Goal: Task Accomplishment & Management: Manage account settings

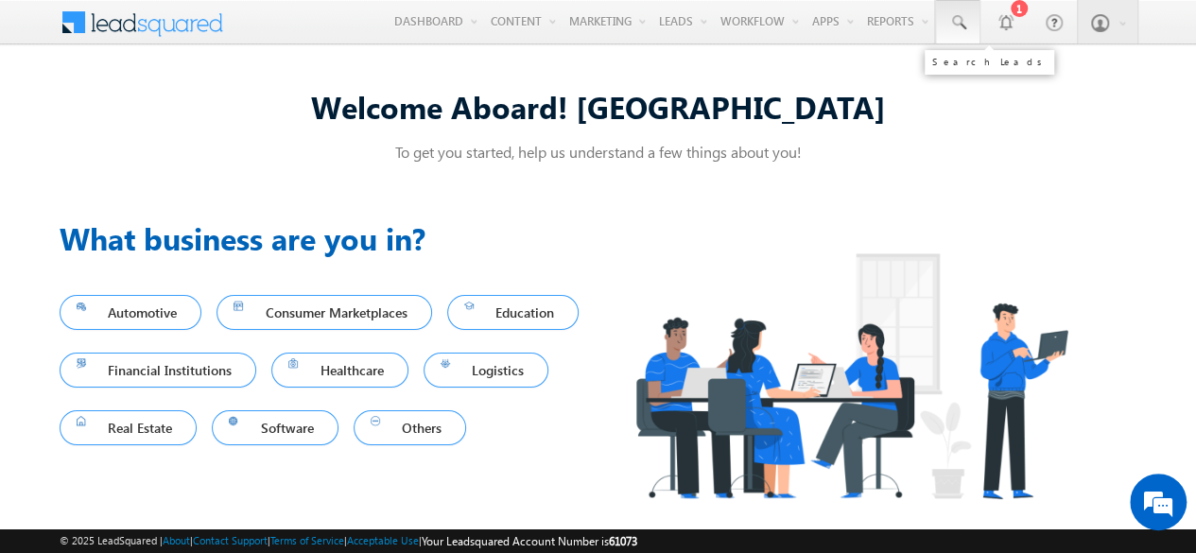
click at [966, 14] on span at bounding box center [957, 22] width 19 height 19
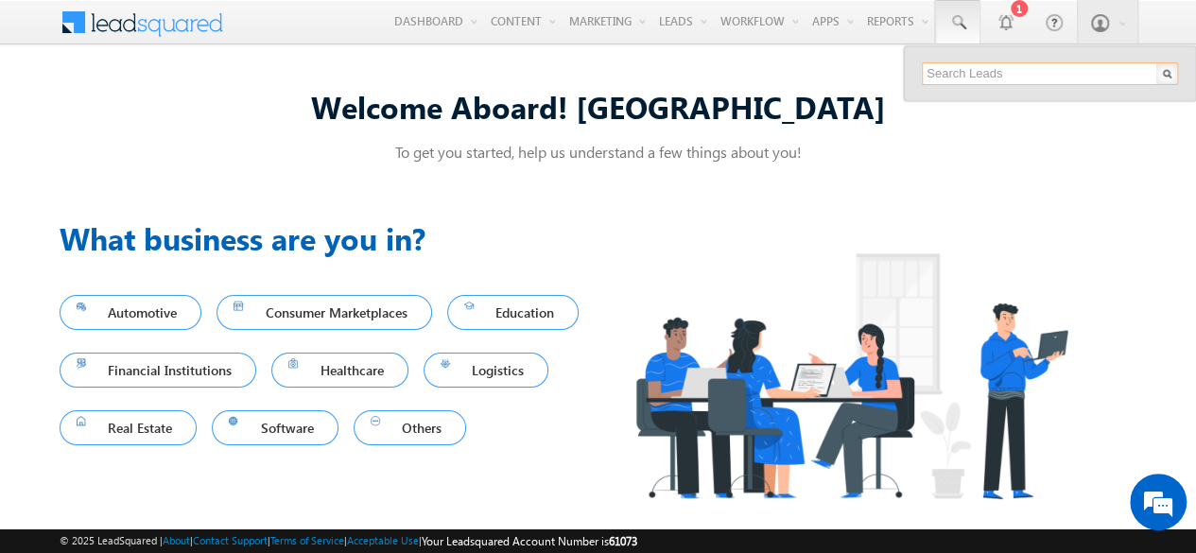
click at [974, 71] on input "text" at bounding box center [1050, 73] width 256 height 23
paste input "SBL0010775"
type input "SBL0010775"
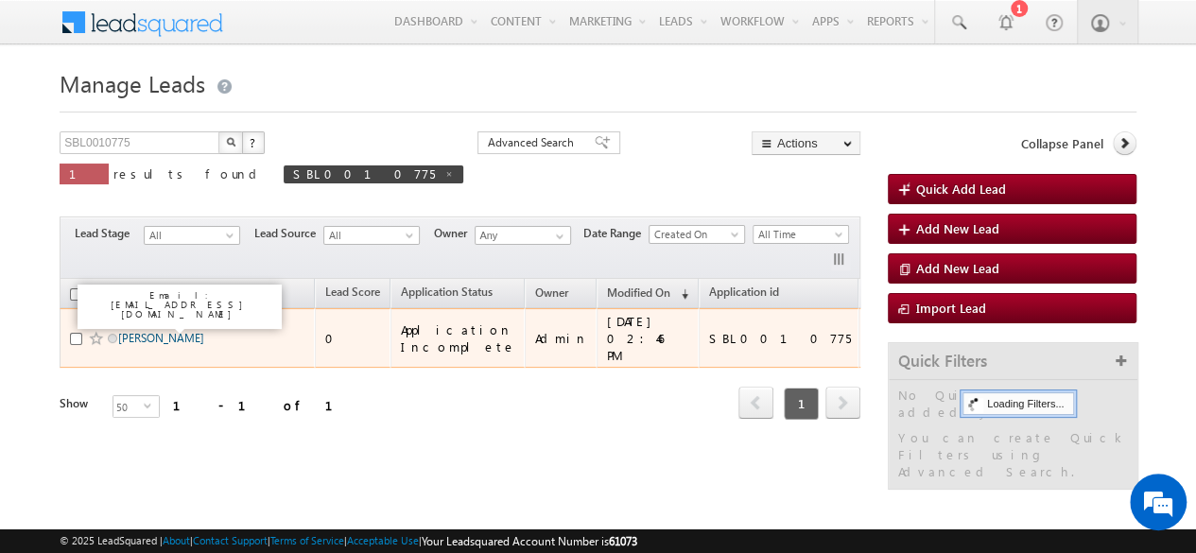
click at [165, 331] on link "[PERSON_NAME]" at bounding box center [161, 338] width 86 height 14
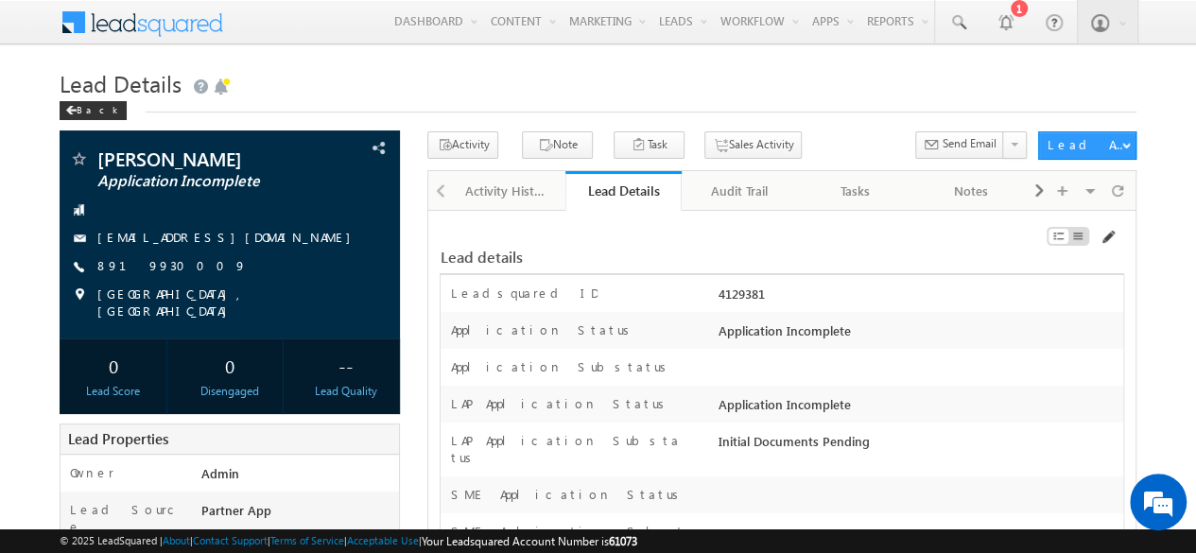
click at [1108, 234] on span at bounding box center [1107, 237] width 15 height 15
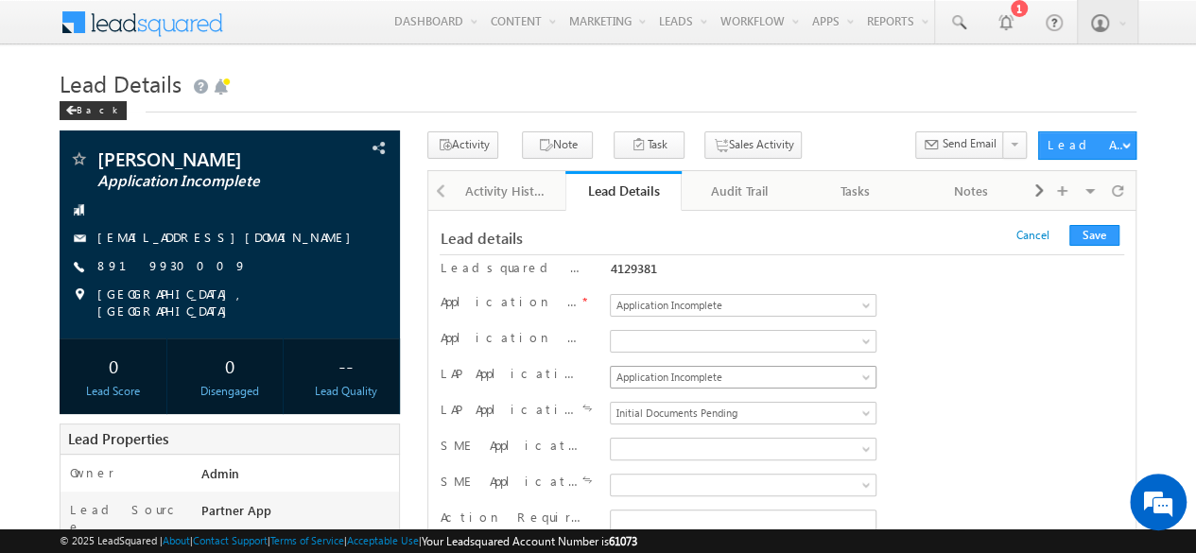
click at [762, 371] on span "Application Incomplete" at bounding box center [740, 377] width 258 height 17
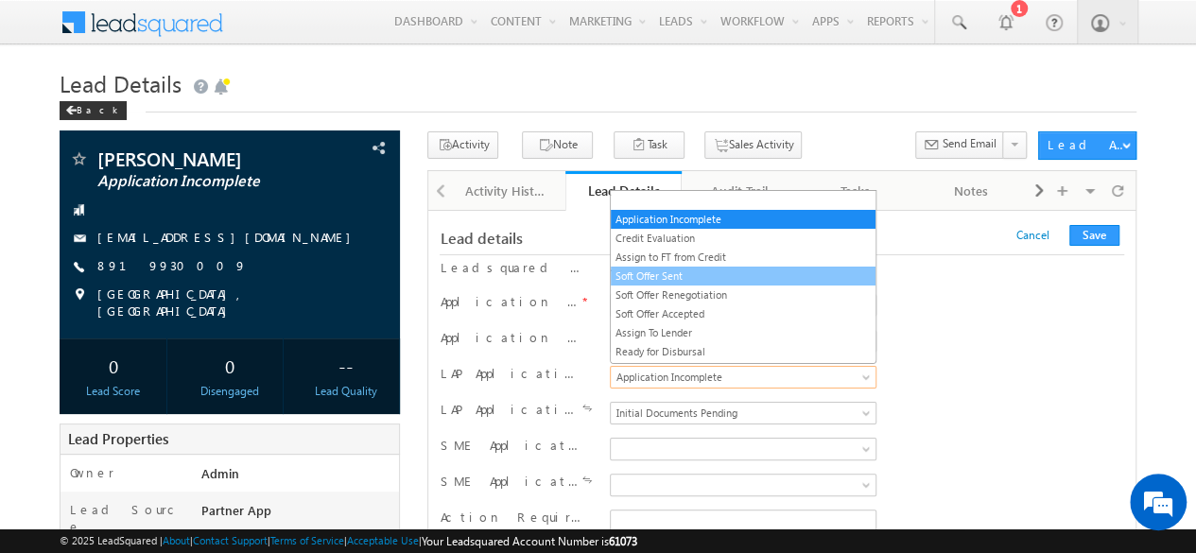
click at [668, 273] on link "Soft Offer Sent" at bounding box center [743, 276] width 265 height 17
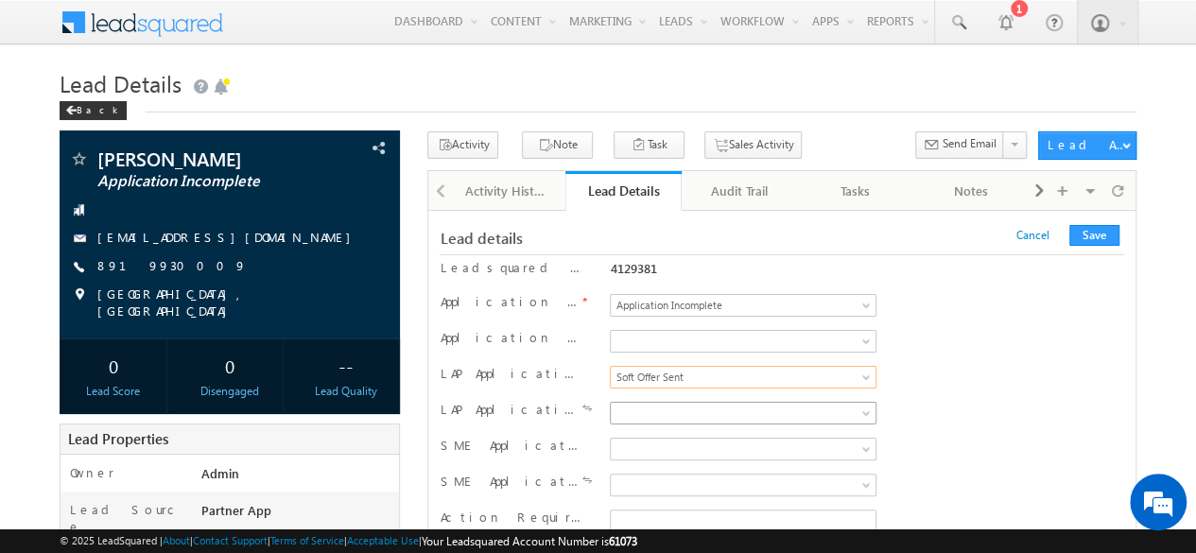
click at [698, 413] on span at bounding box center [740, 413] width 258 height 17
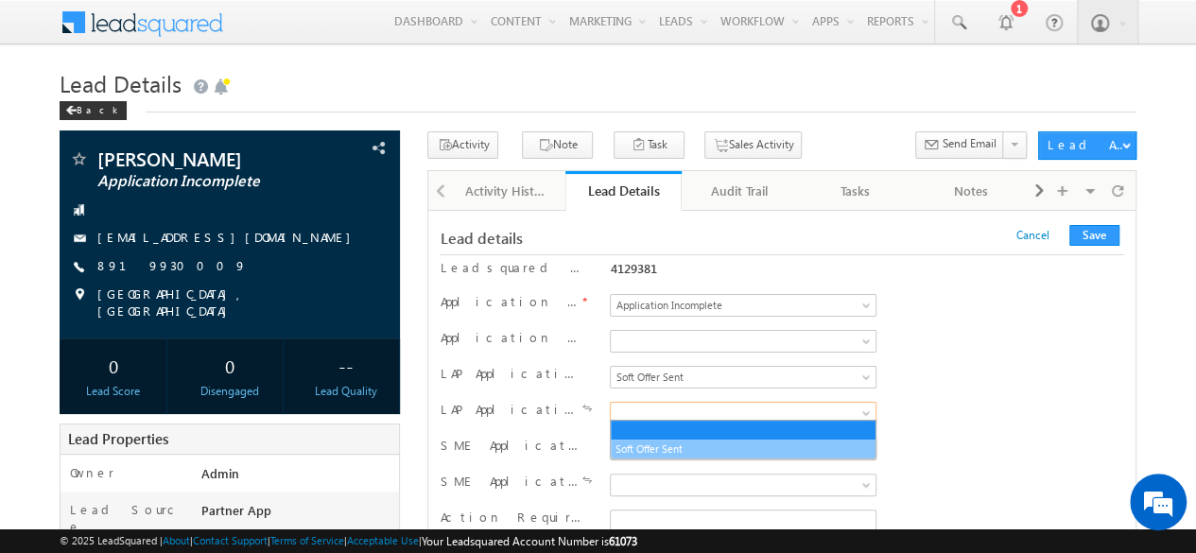
click at [679, 442] on link "Soft Offer Sent" at bounding box center [743, 449] width 265 height 17
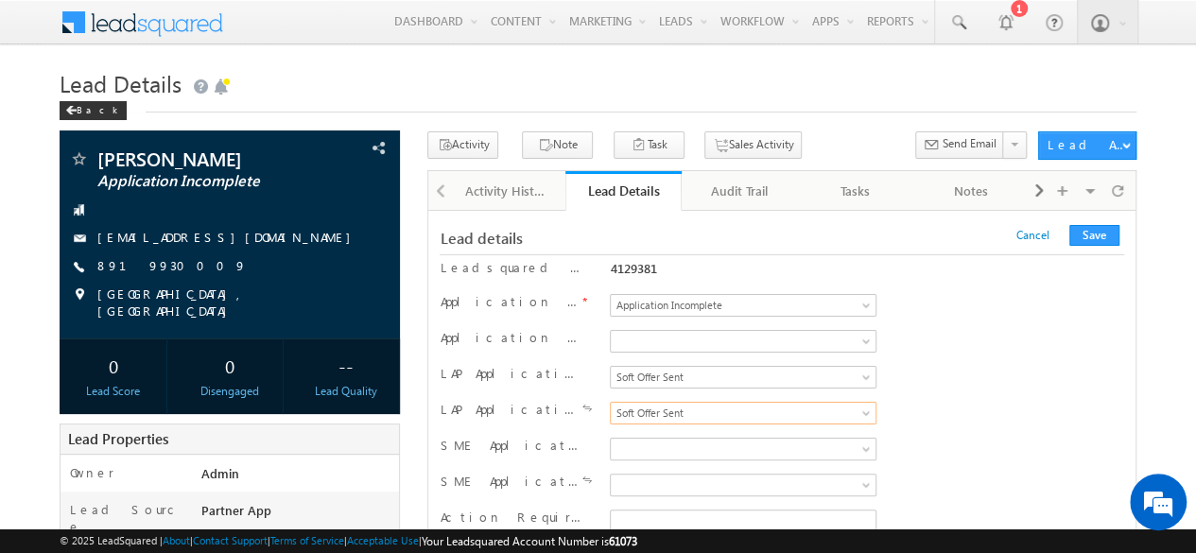
click at [991, 350] on div "Application Substatus Product Selected Pan Uploaded Delivery Address Pending Do…" at bounding box center [782, 343] width 684 height 28
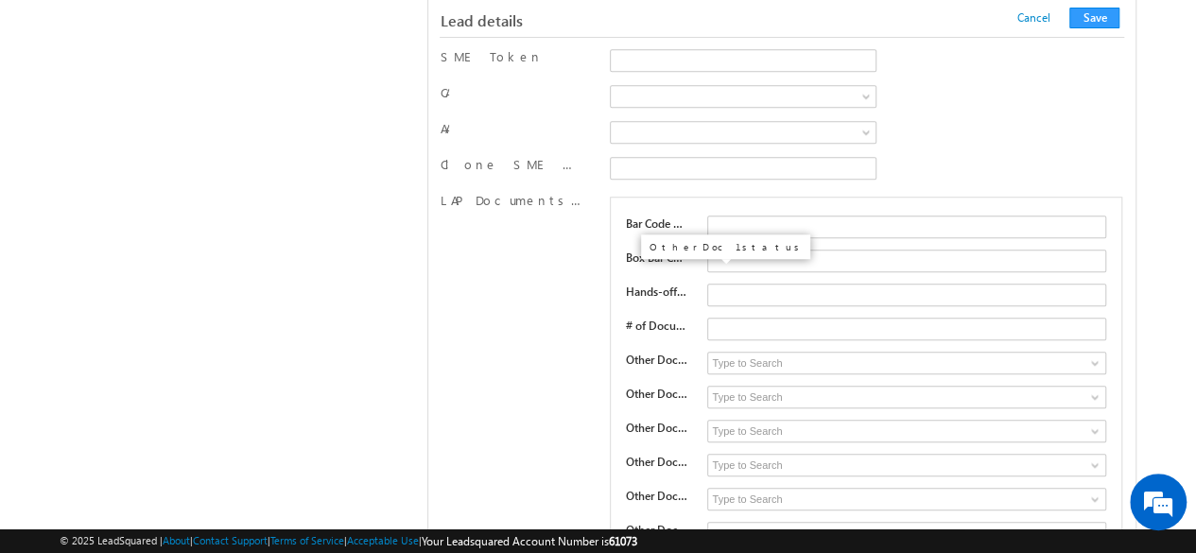
scroll to position [9473, 0]
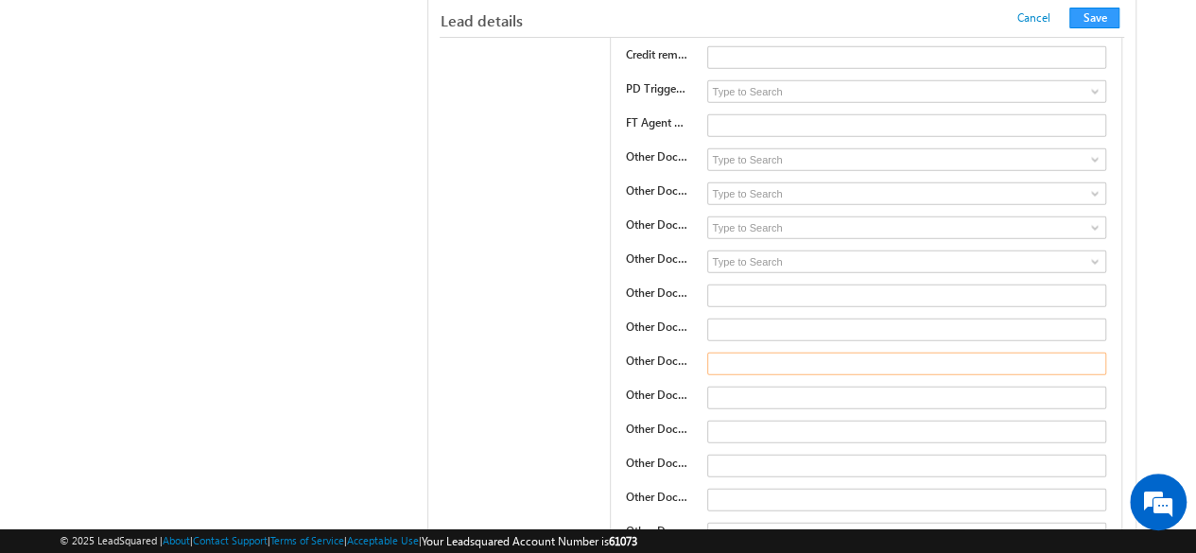
click at [753, 353] on input "text" at bounding box center [906, 364] width 399 height 23
type input "Test 1"
click at [712, 387] on input "text" at bounding box center [906, 398] width 399 height 23
type input "Test 2"
click at [734, 421] on input "text" at bounding box center [906, 432] width 399 height 23
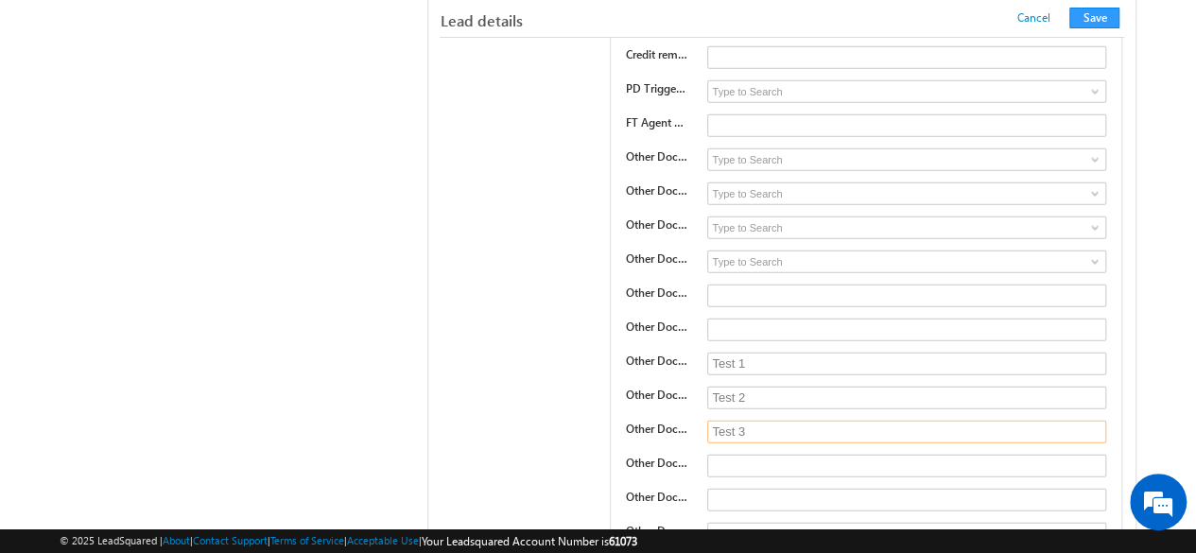
type input "Test 3"
click at [747, 455] on input "text" at bounding box center [906, 466] width 399 height 23
type input "Test 4"
click at [734, 489] on input "text" at bounding box center [906, 500] width 399 height 23
type input "Test 5"
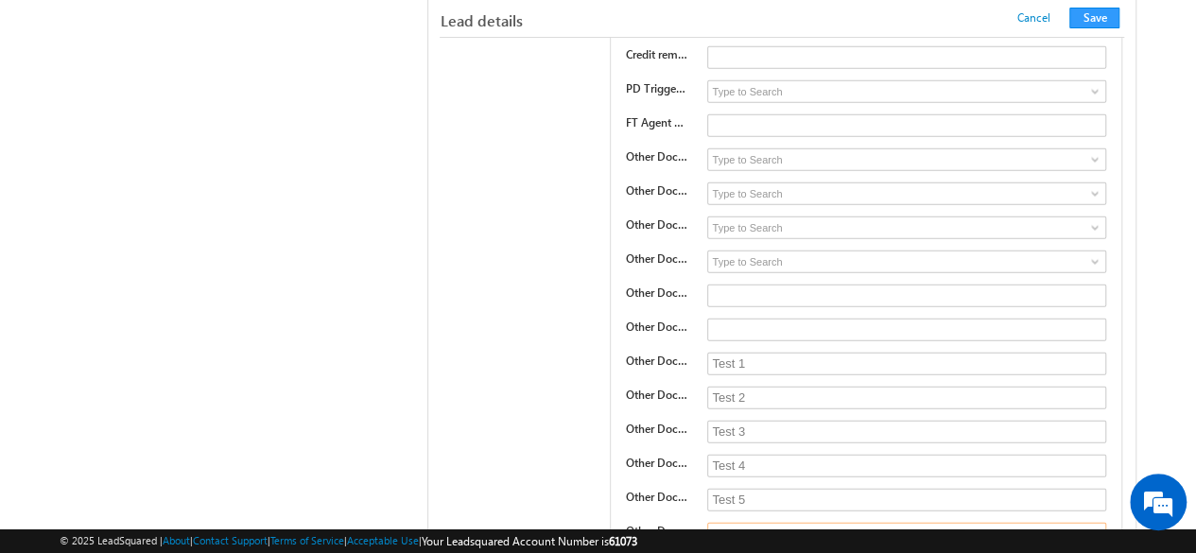
click at [736, 523] on input "text" at bounding box center [906, 534] width 399 height 23
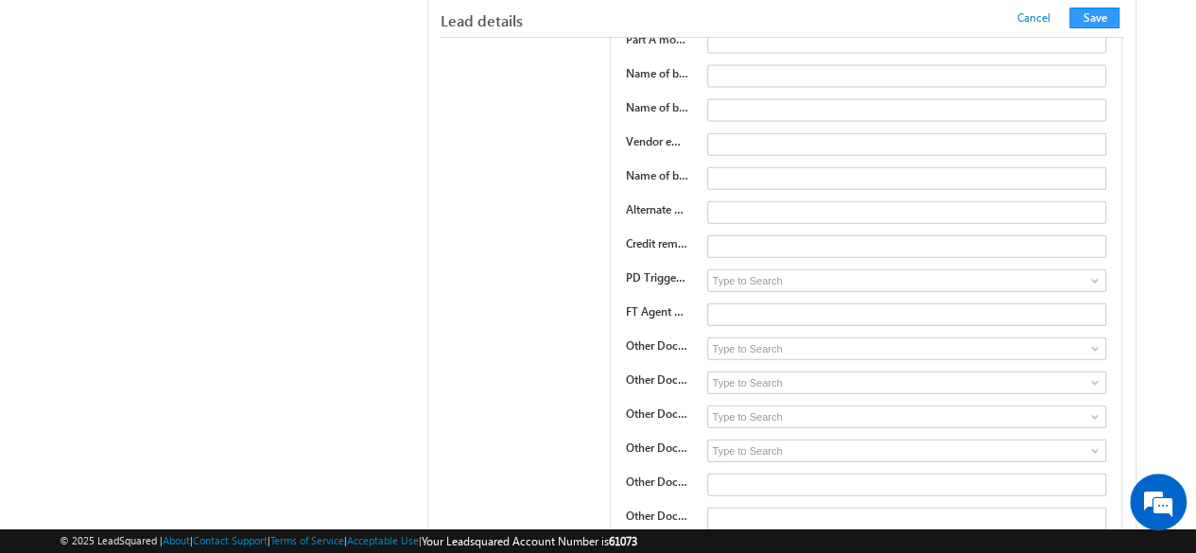
type input "Test 6"
click at [1095, 341] on span at bounding box center [1094, 348] width 15 height 15
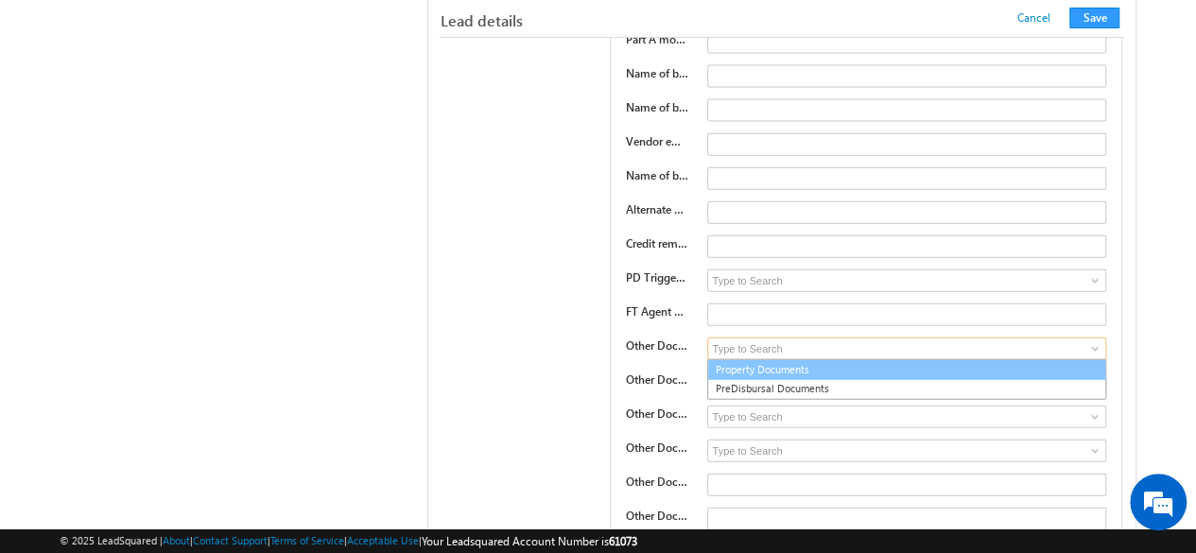
click at [751, 359] on link "Property Documents" at bounding box center [906, 370] width 398 height 22
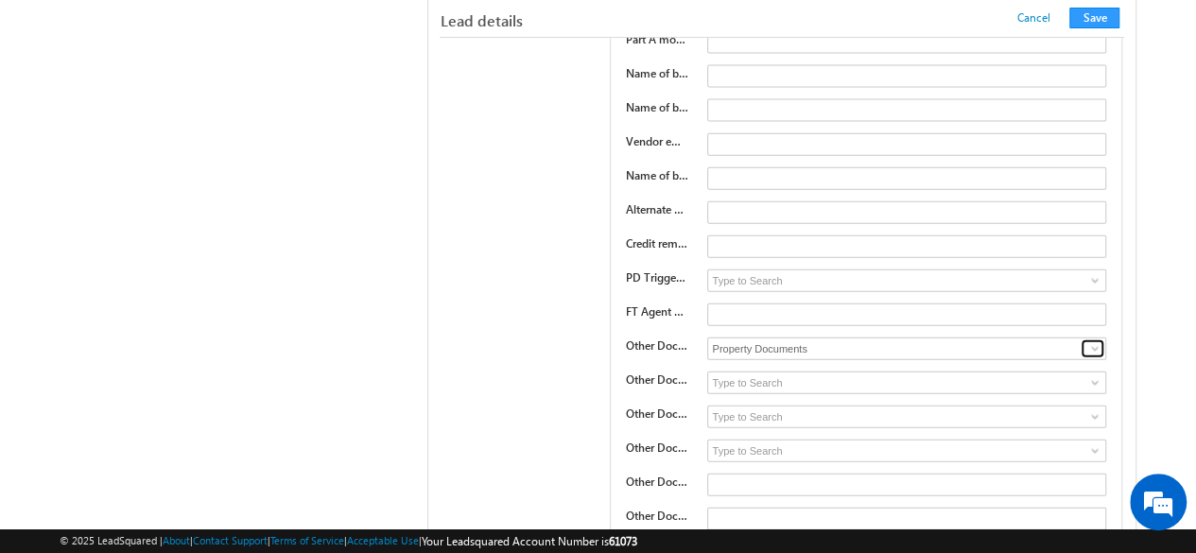
click at [1093, 341] on span at bounding box center [1094, 348] width 15 height 15
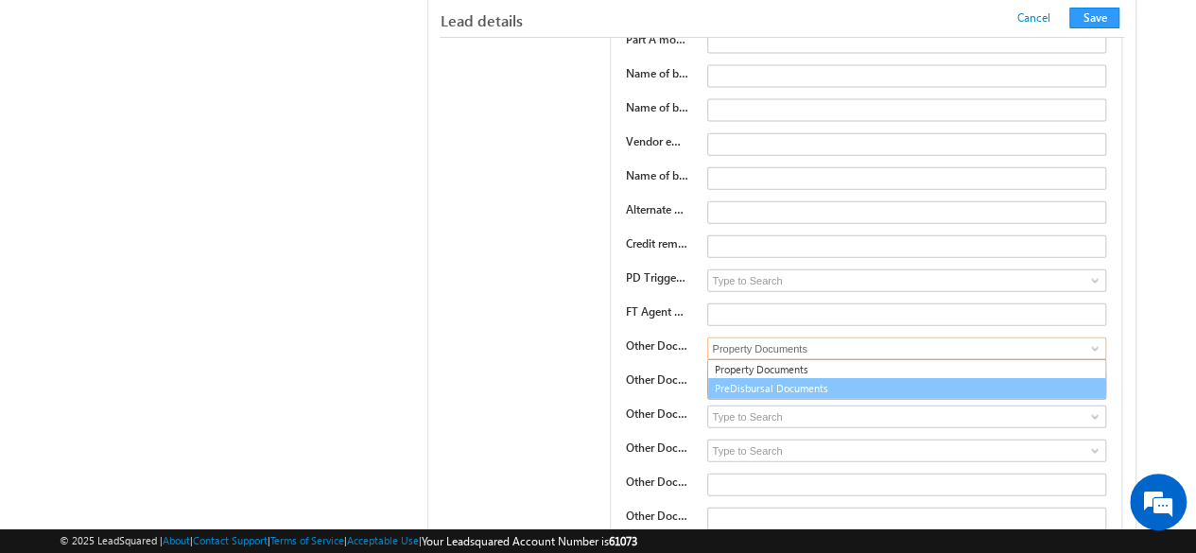
click at [785, 378] on link "PreDisbursal Documents" at bounding box center [906, 389] width 398 height 22
type input "PreDisbursal Documents"
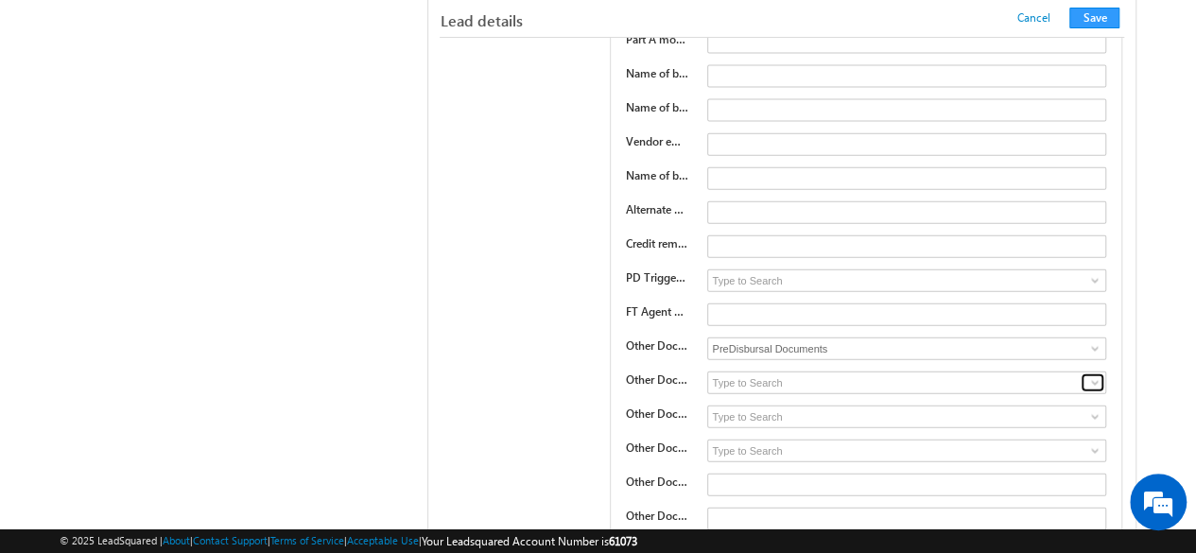
click at [1100, 375] on span at bounding box center [1094, 382] width 15 height 15
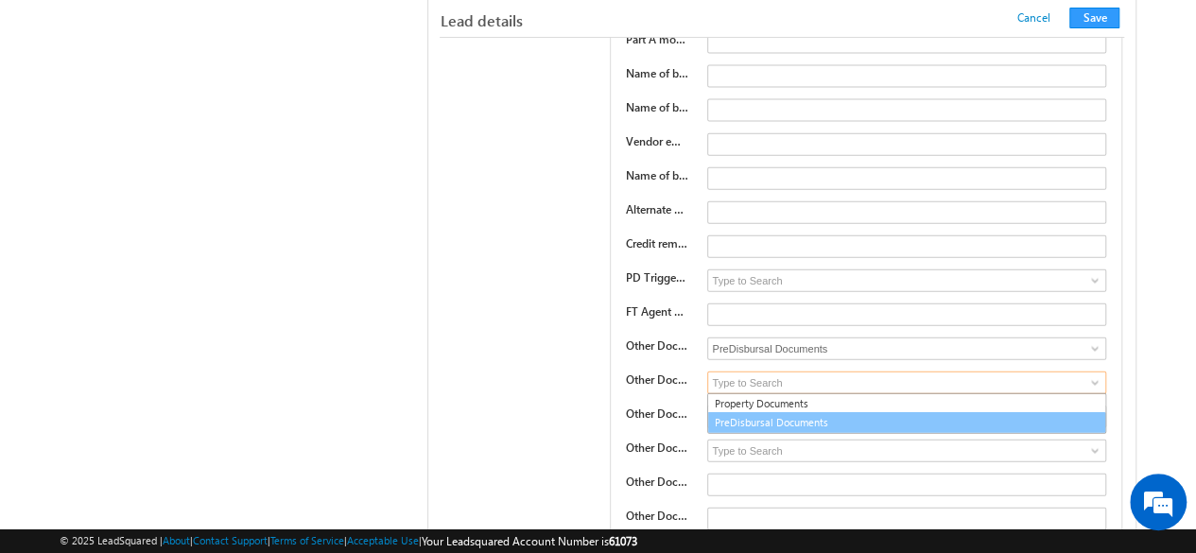
click at [796, 412] on link "PreDisbursal Documents" at bounding box center [906, 423] width 398 height 22
type input "PreDisbursal Documents"
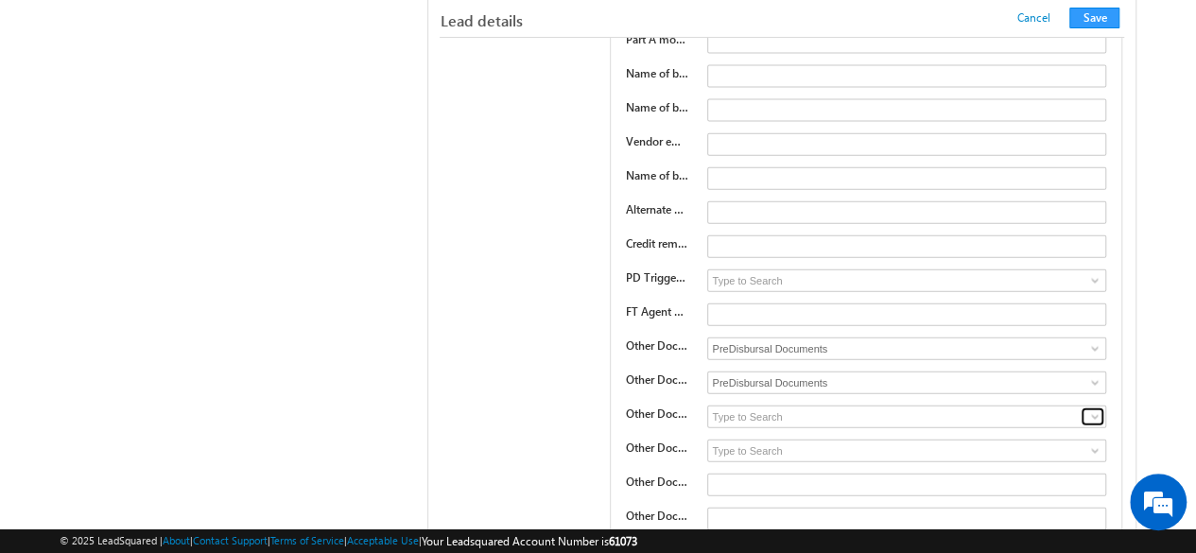
click at [1091, 409] on span at bounding box center [1094, 416] width 15 height 15
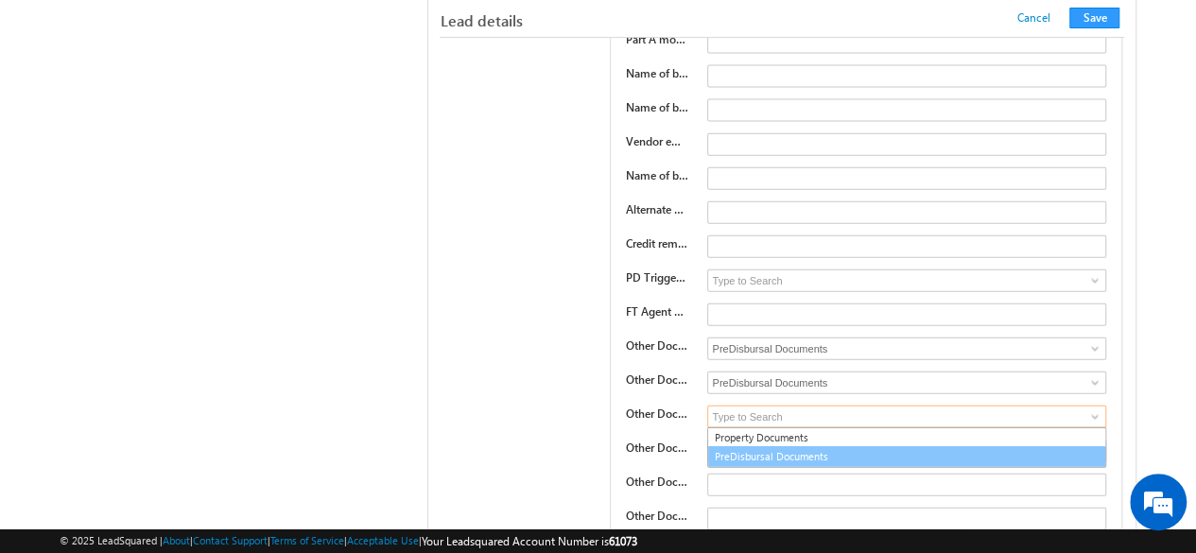
click at [798, 446] on link "PreDisbursal Documents" at bounding box center [906, 457] width 398 height 22
type input "PreDisbursal Documents"
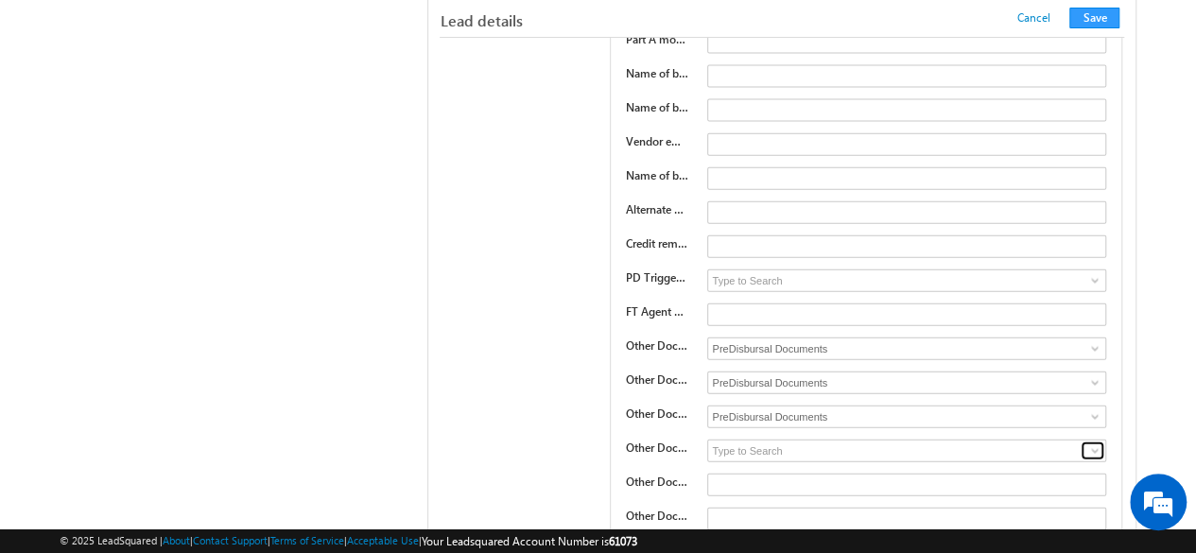
click at [1093, 443] on span at bounding box center [1094, 450] width 15 height 15
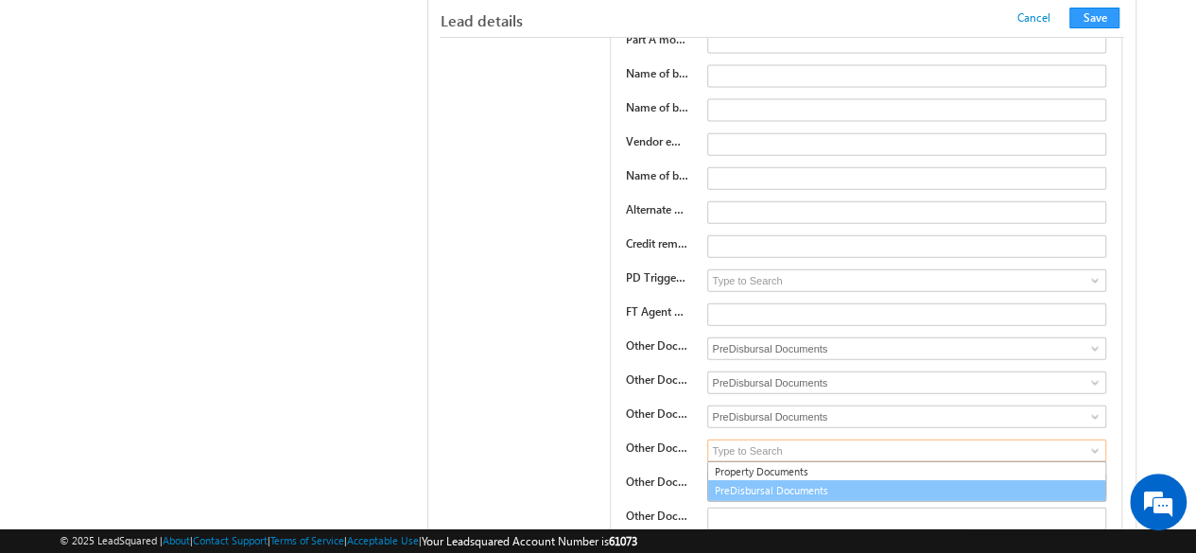
click at [824, 480] on link "PreDisbursal Documents" at bounding box center [906, 491] width 398 height 22
type input "PreDisbursal Documents"
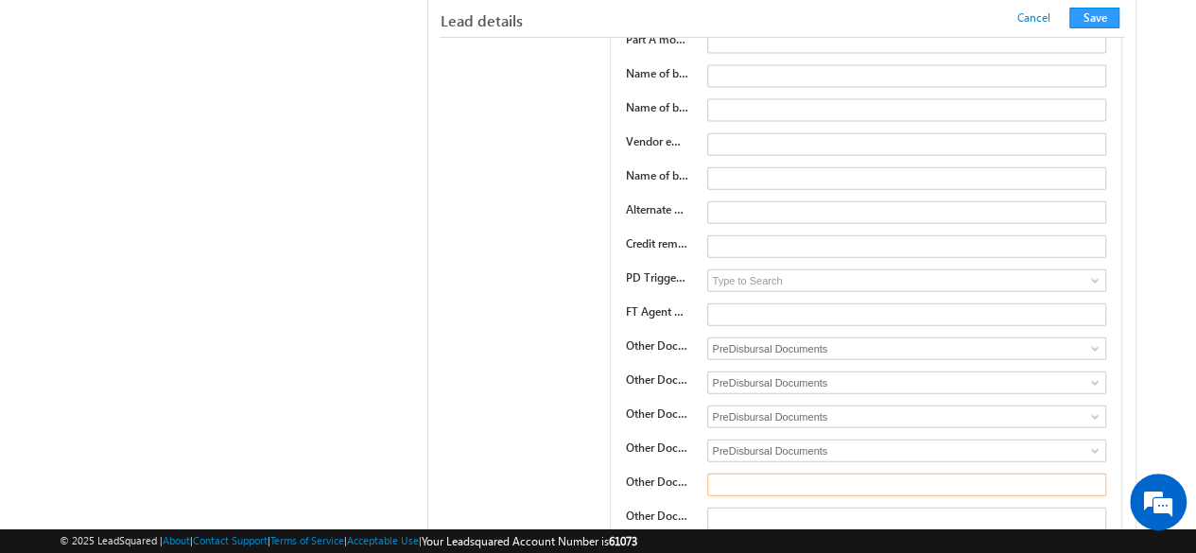
click at [728, 474] on input "text" at bounding box center [906, 485] width 399 height 23
click at [789, 474] on input "text" at bounding box center [906, 485] width 399 height 23
paste input "PreDisbursal Documents"
type input "PreDisbursal Documents"
click at [756, 508] on input "text" at bounding box center [906, 519] width 399 height 23
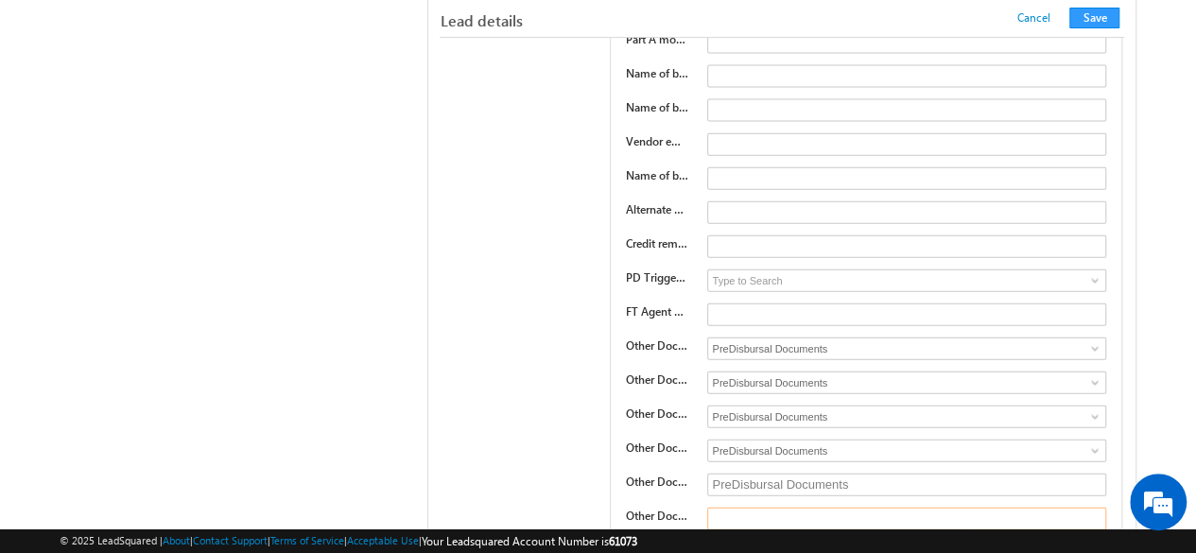
paste input "PreDisbursal Documents"
type input "PreDisbursal Documents"
click at [581, 392] on div "LAP Document List 3 Name of the Mortgagor[s] Total Interest chargeable Enter Va…" at bounding box center [782, 365] width 684 height 1057
drag, startPoint x: 876, startPoint y: 397, endPoint x: 699, endPoint y: 413, distance: 177.5
click at [699, 474] on div "Other Doc 5 Type PreDisbursal Documents" at bounding box center [865, 487] width 481 height 26
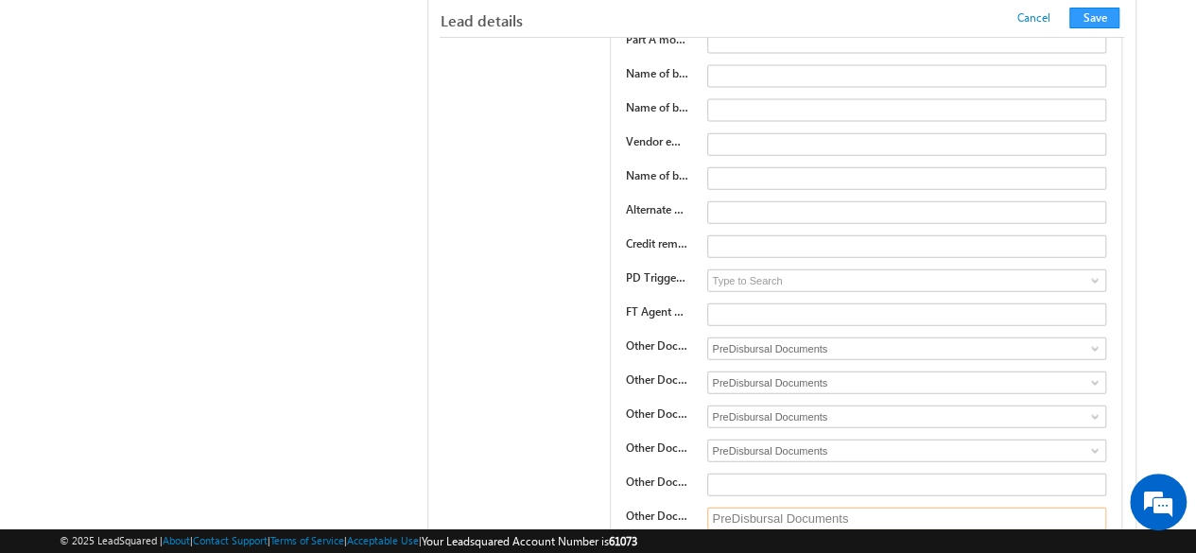
drag, startPoint x: 851, startPoint y: 439, endPoint x: 671, endPoint y: 442, distance: 179.7
click at [675, 508] on div "Other Doc 6 Type PreDisbursal Documents" at bounding box center [865, 521] width 481 height 26
click at [693, 394] on div "Other Doc 6 Type" at bounding box center [723, 402] width 158 height 25
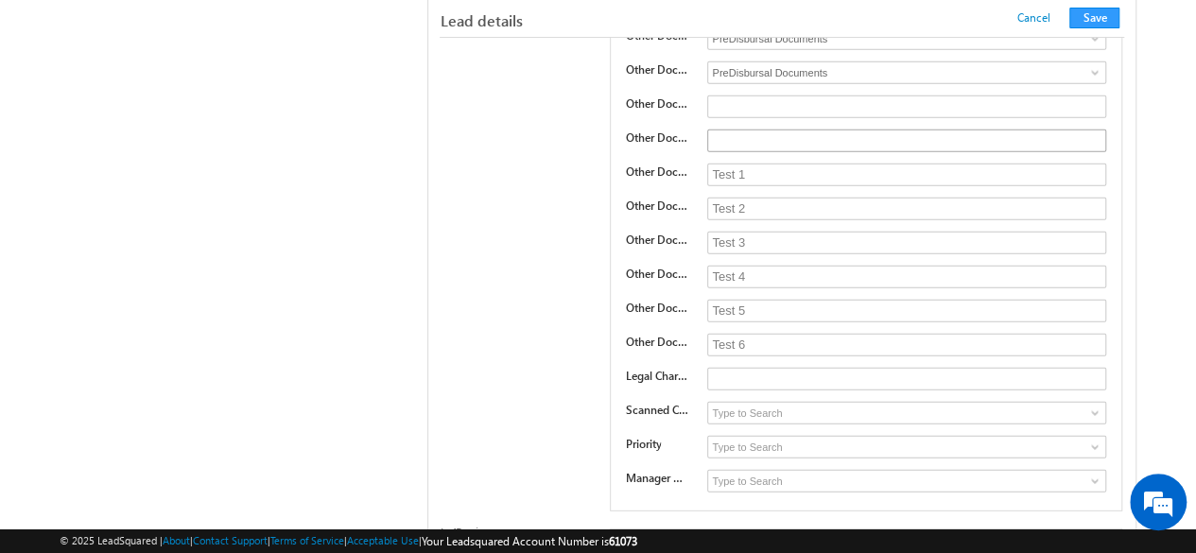
scroll to position [8035, 0]
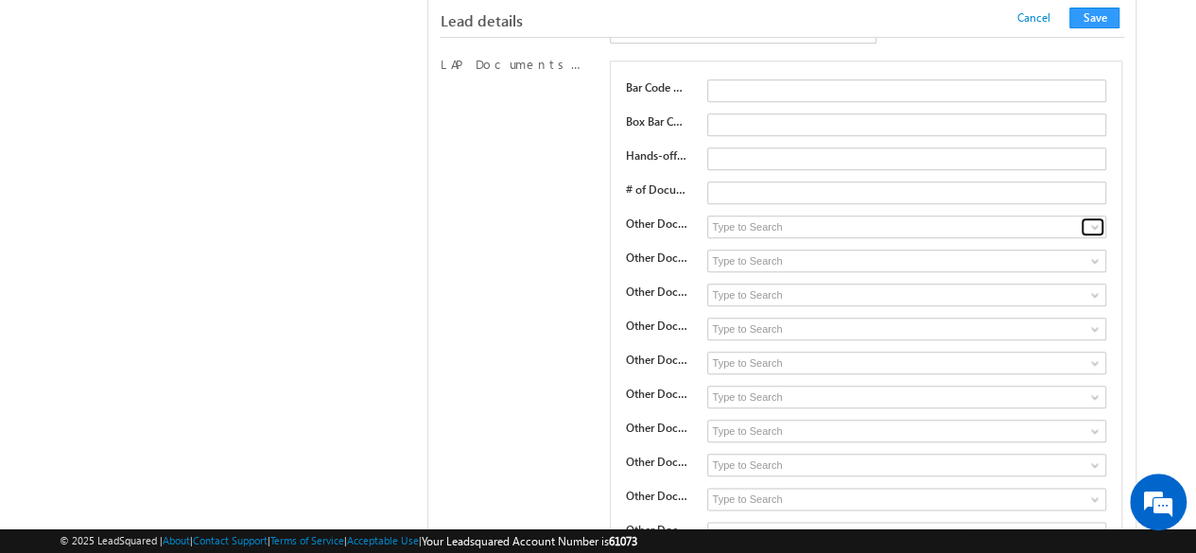
click at [1091, 219] on span at bounding box center [1094, 226] width 15 height 15
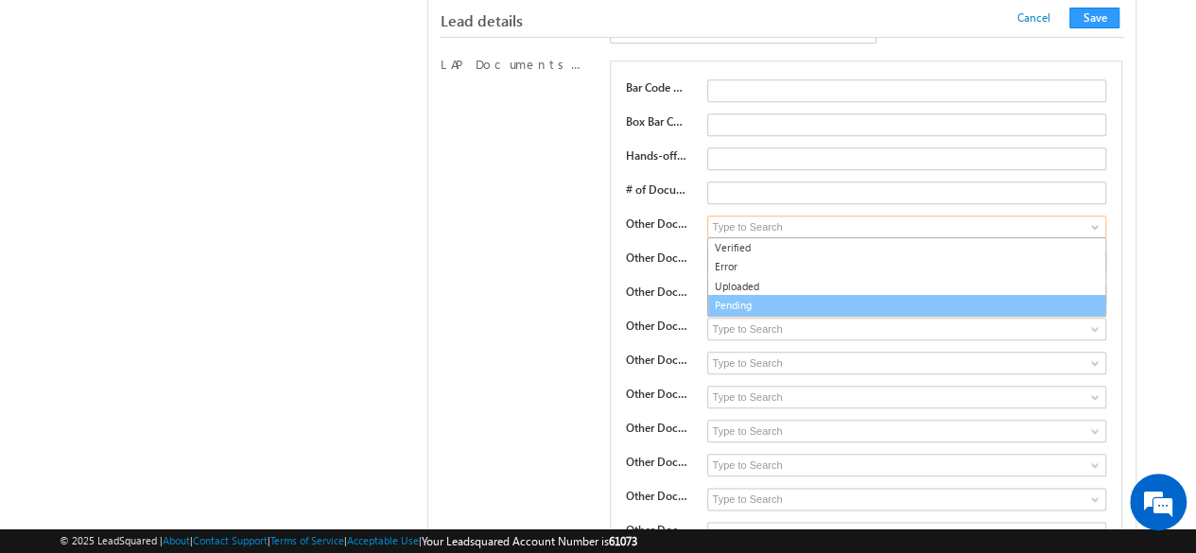
click at [768, 295] on link "Pending" at bounding box center [906, 306] width 398 height 22
type input "Pending"
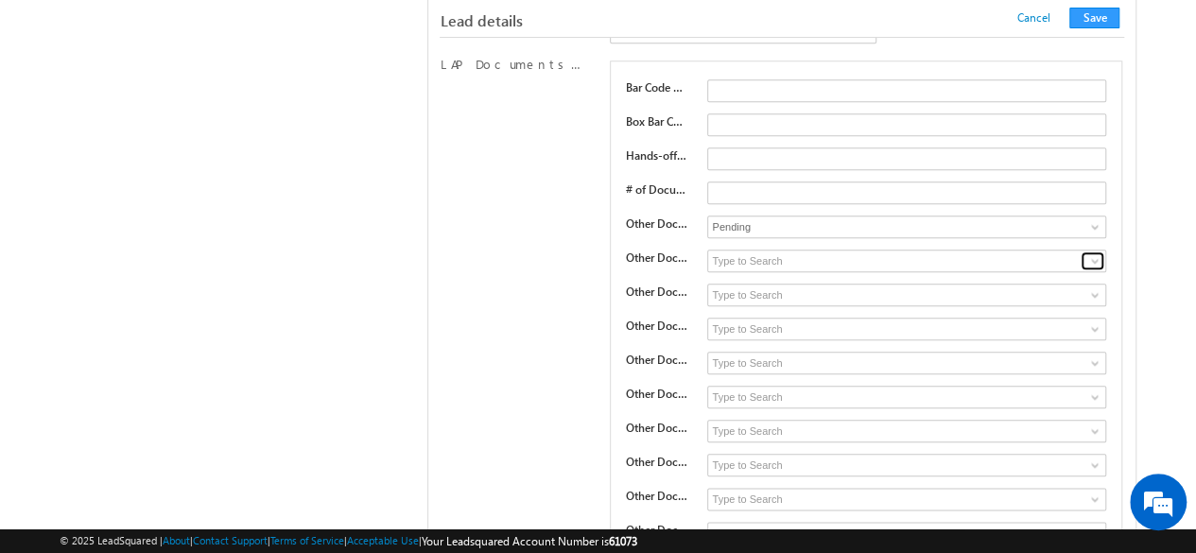
click at [1094, 253] on span at bounding box center [1094, 260] width 15 height 15
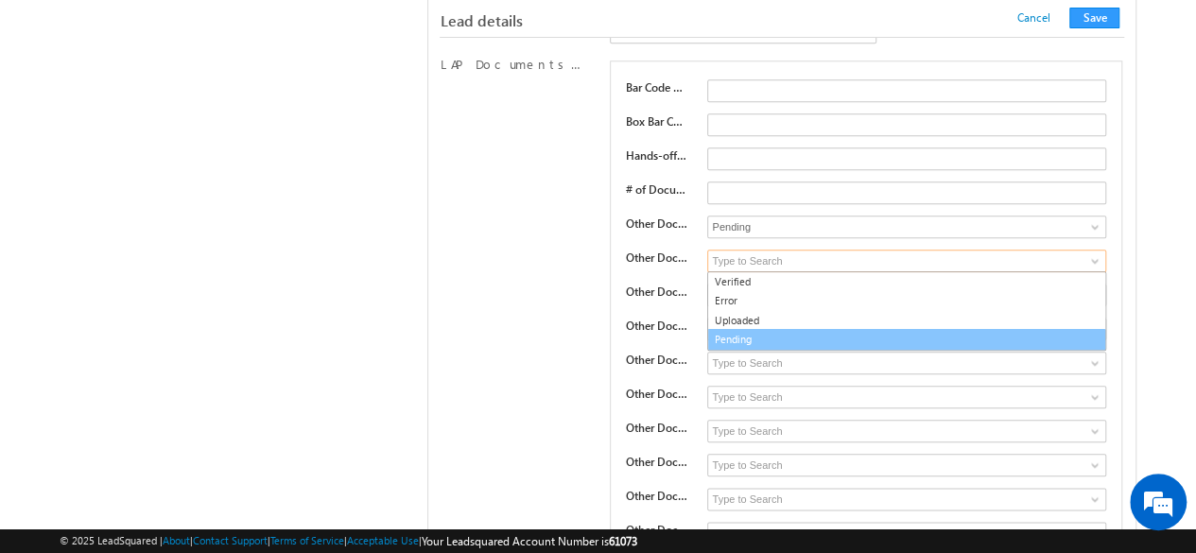
click at [766, 329] on link "Pending" at bounding box center [906, 340] width 398 height 22
type input "Pending"
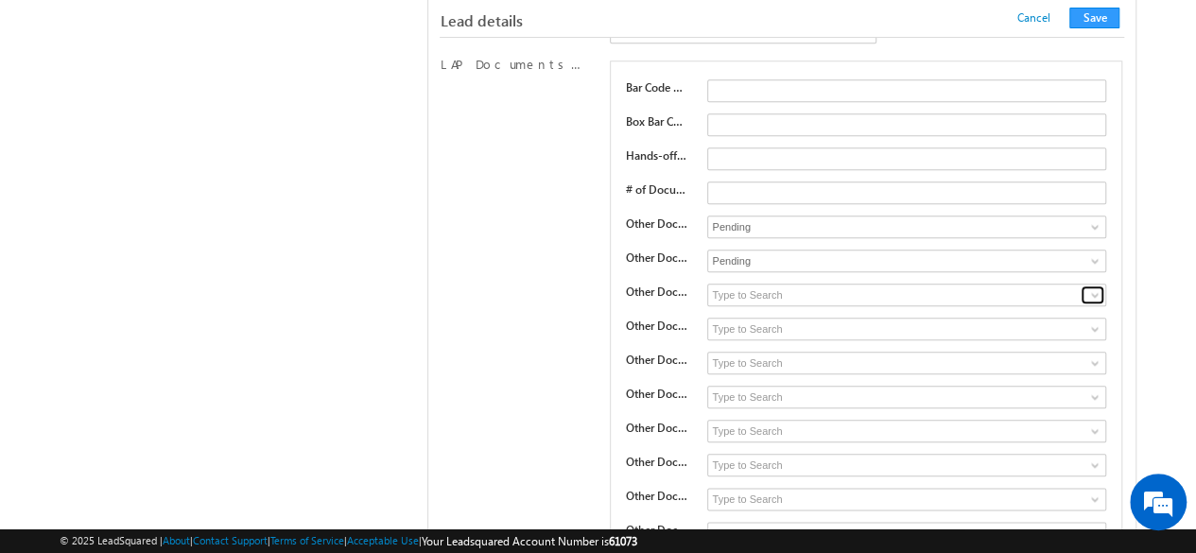
click at [1097, 287] on span at bounding box center [1094, 294] width 15 height 15
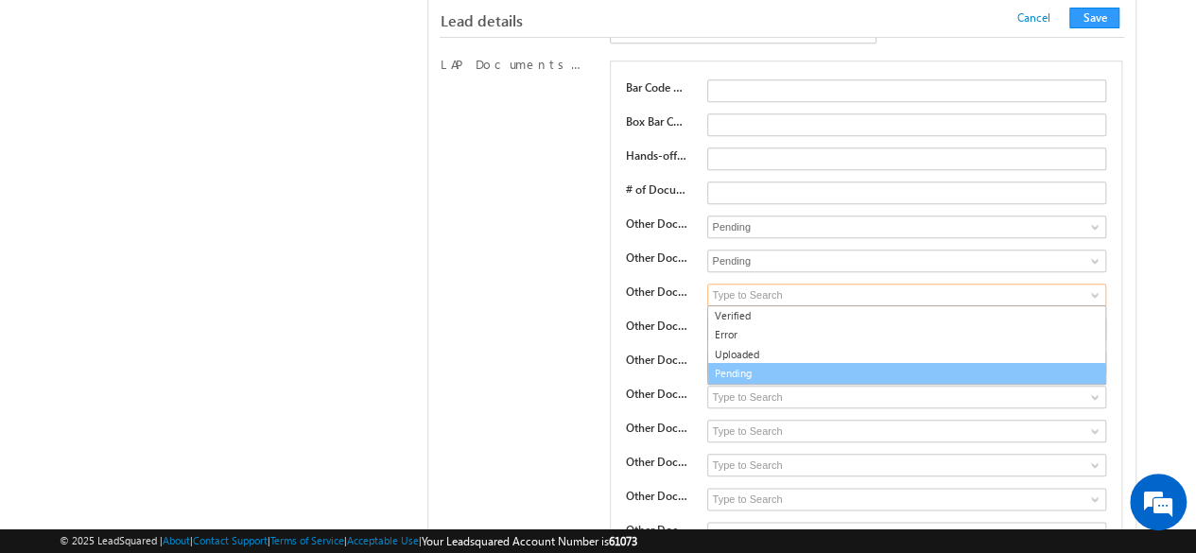
click at [779, 363] on link "Pending" at bounding box center [906, 374] width 398 height 22
type input "Pending"
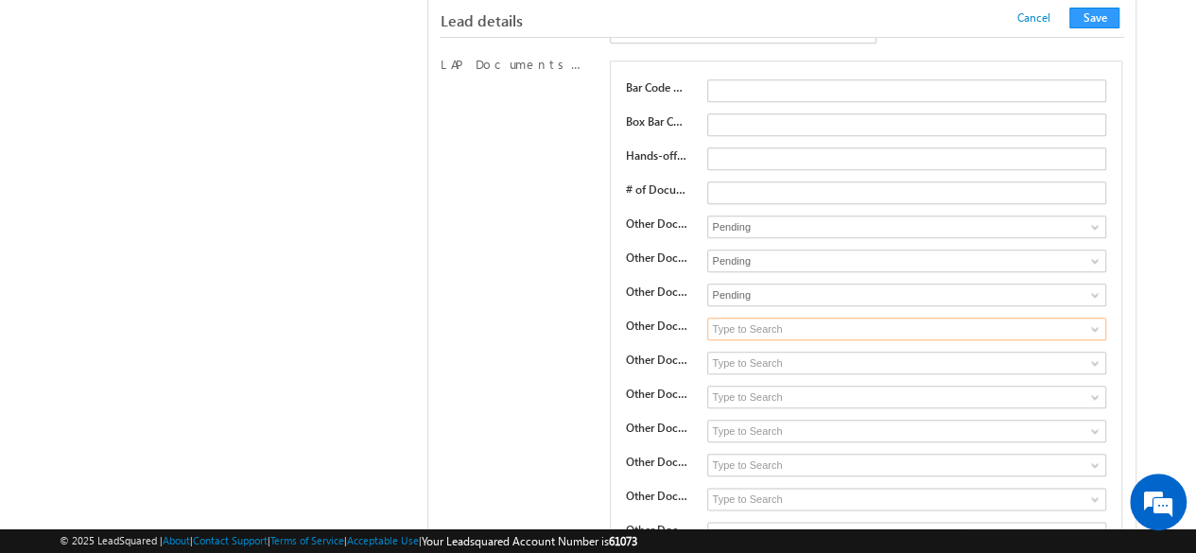
click at [914, 318] on input at bounding box center [906, 329] width 398 height 23
click at [1091, 321] on span at bounding box center [1094, 328] width 15 height 15
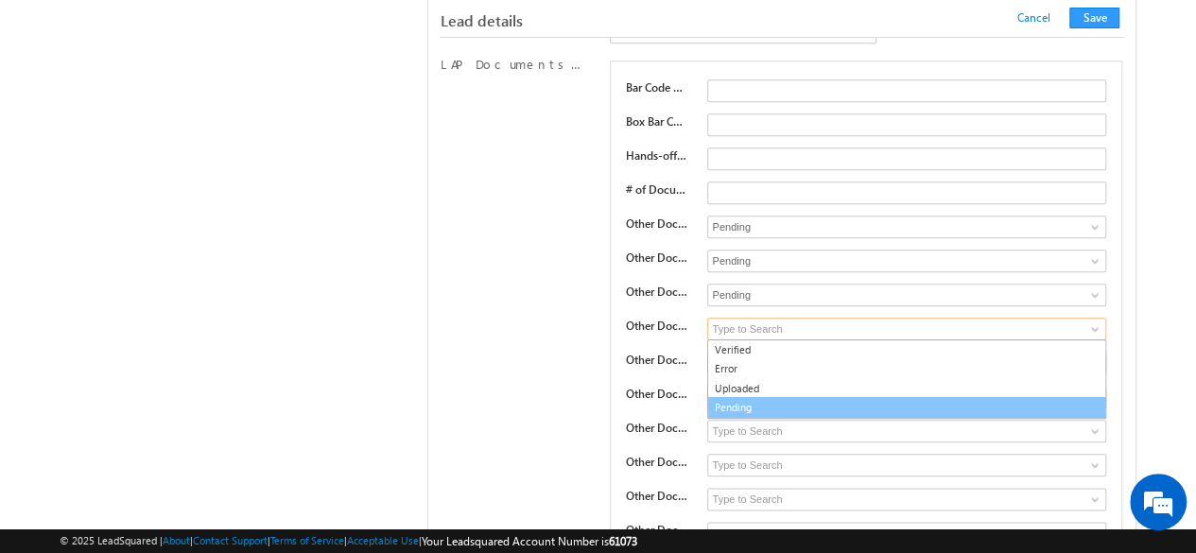
click at [740, 397] on link "Pending" at bounding box center [906, 408] width 398 height 22
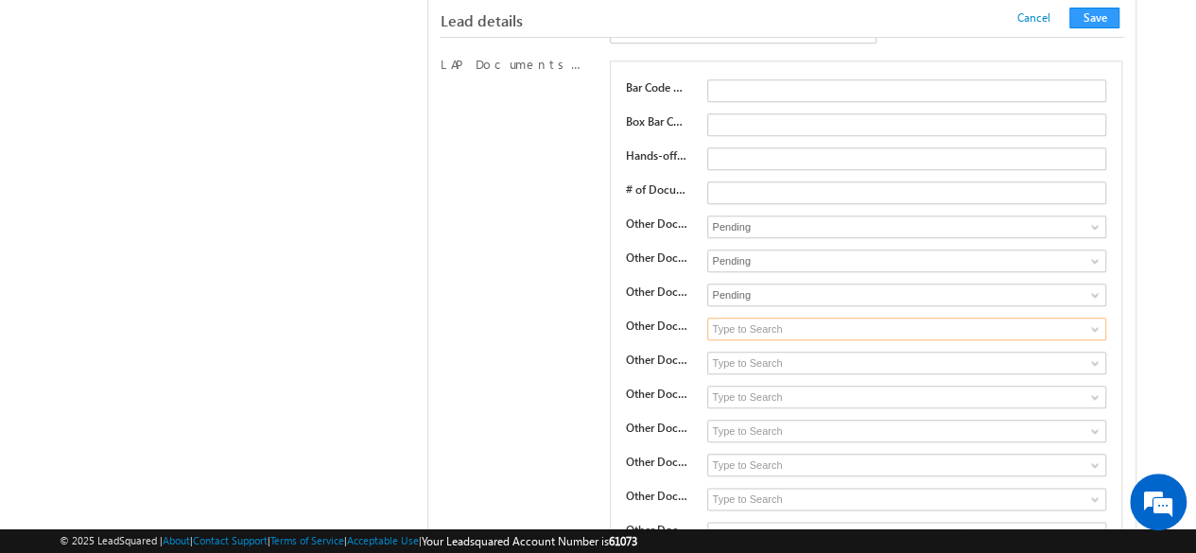
type input "Pending"
click at [1093, 356] on span at bounding box center [1094, 363] width 15 height 15
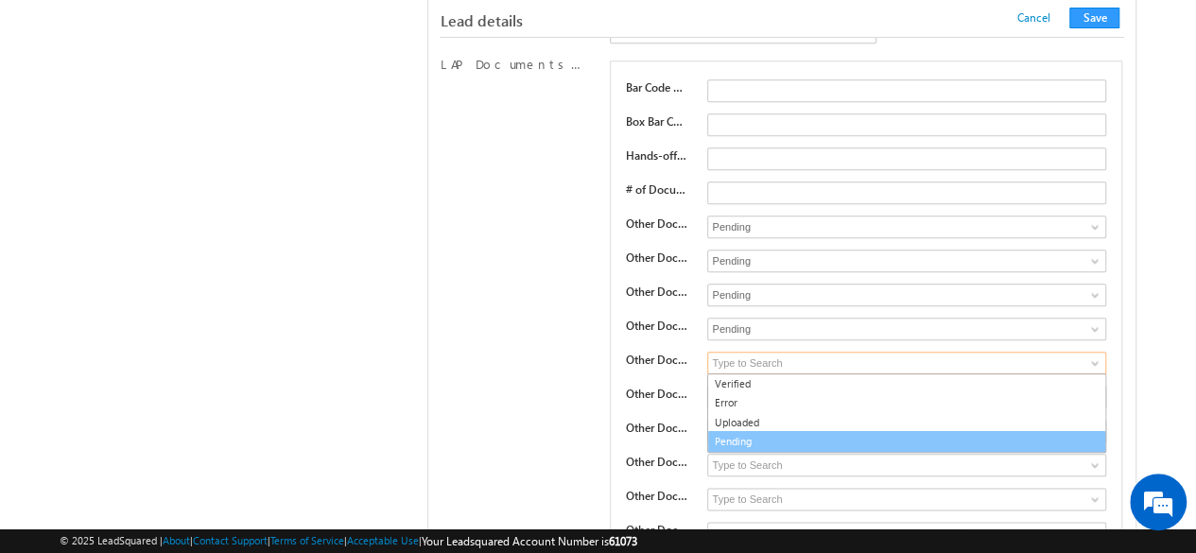
click at [734, 431] on link "Pending" at bounding box center [906, 442] width 398 height 22
type input "Pending"
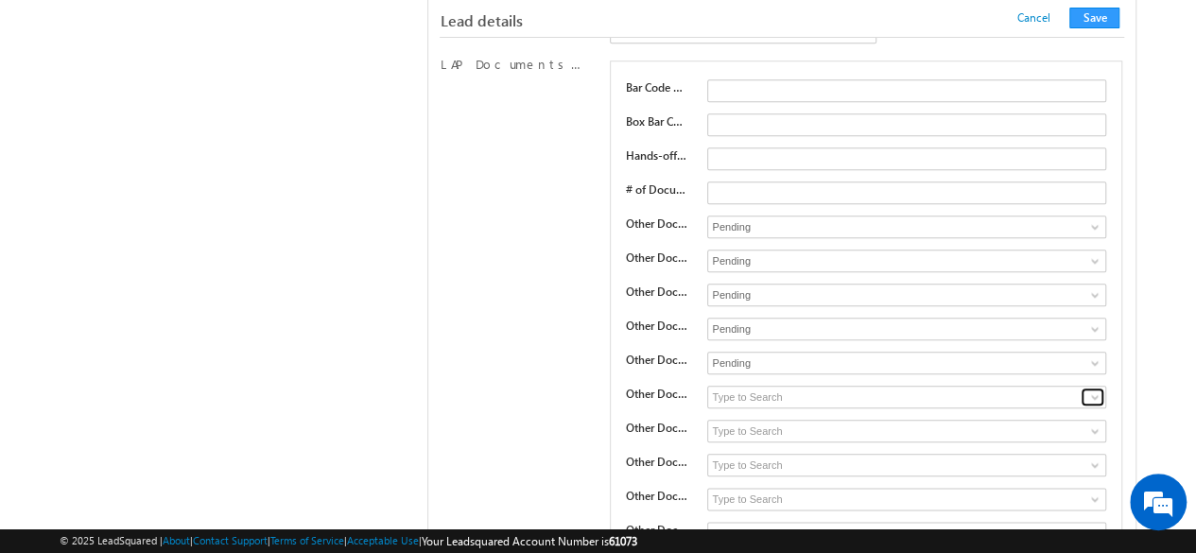
click at [1097, 390] on span at bounding box center [1094, 397] width 15 height 15
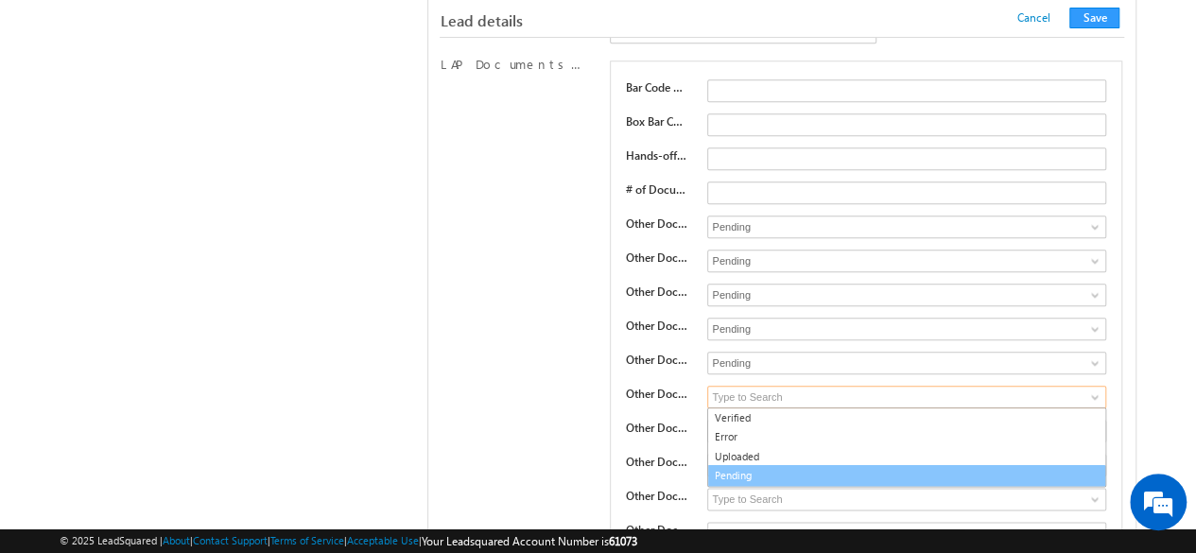
click at [771, 465] on link "Pending" at bounding box center [906, 476] width 398 height 22
type input "Pending"
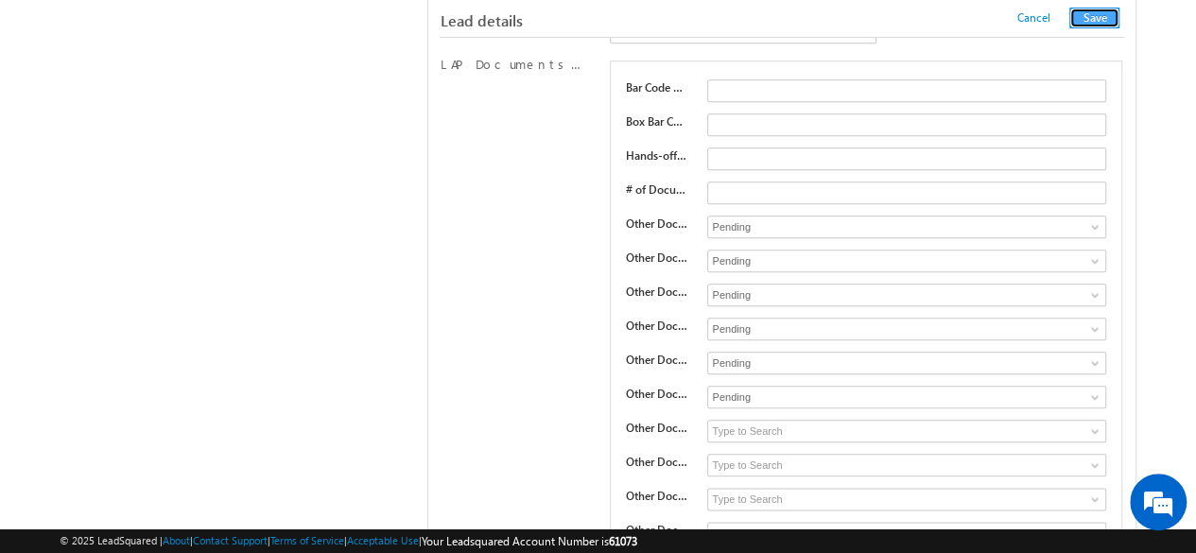
click at [1101, 14] on button "Save" at bounding box center [1094, 18] width 50 height 21
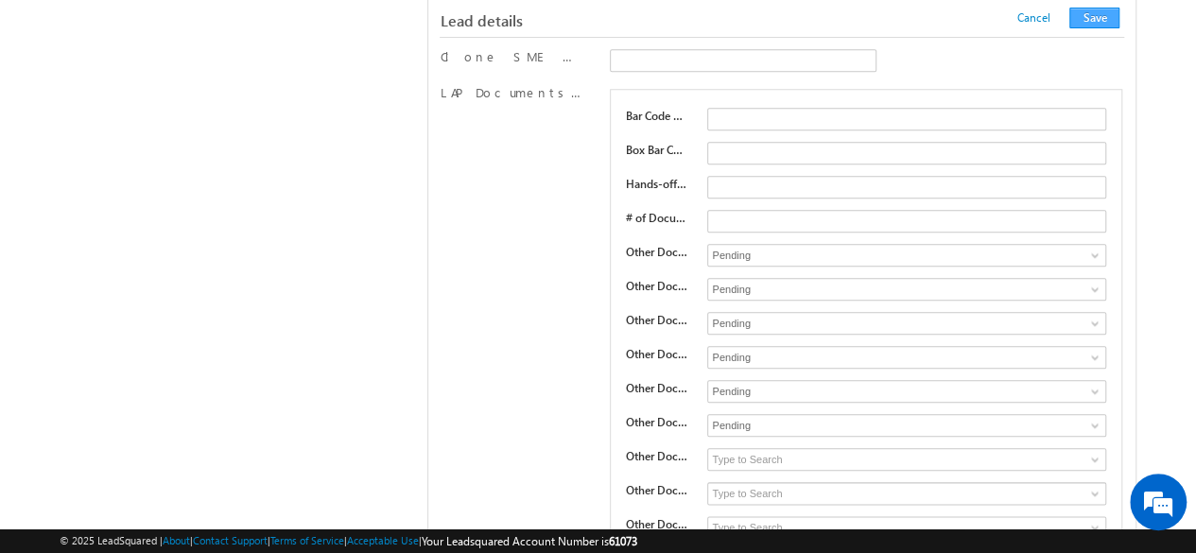
scroll to position [338, 0]
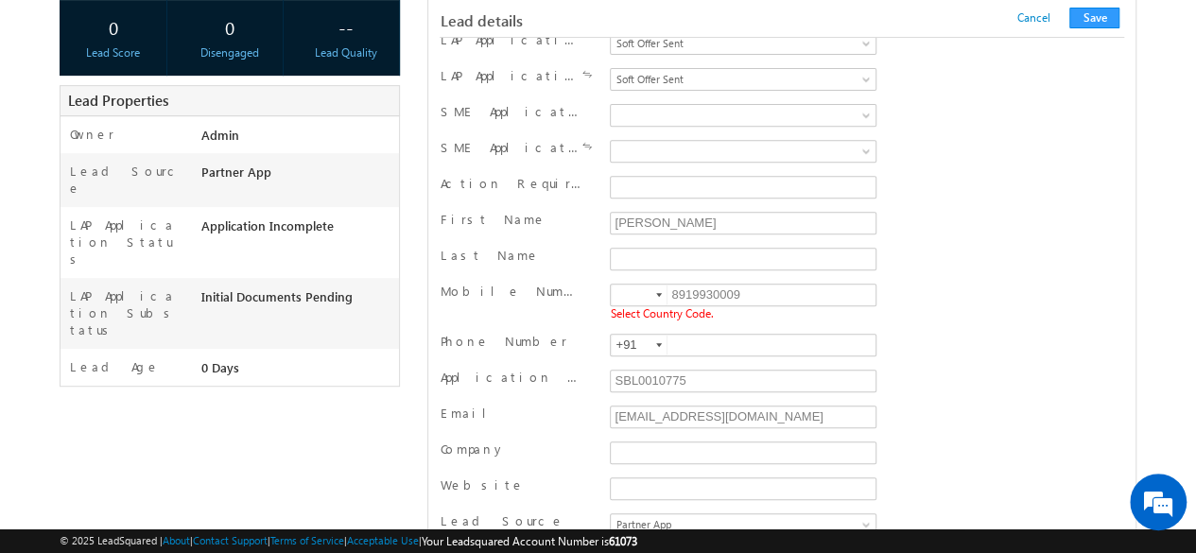
click at [656, 293] on div at bounding box center [659, 295] width 6 height 4
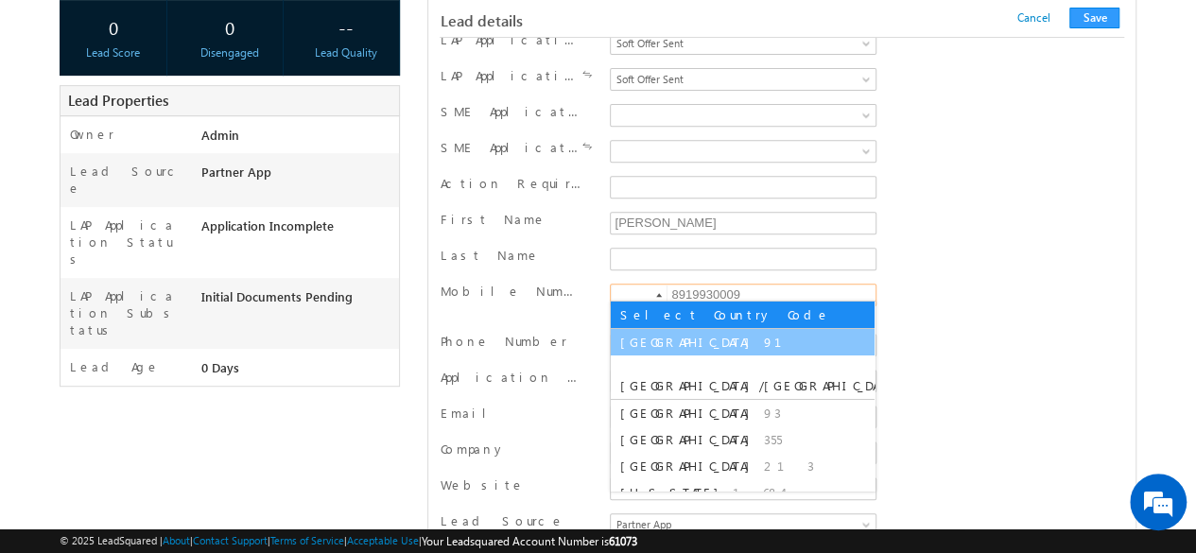
click at [645, 344] on span "[GEOGRAPHIC_DATA]" at bounding box center [689, 342] width 139 height 16
type input "+91"
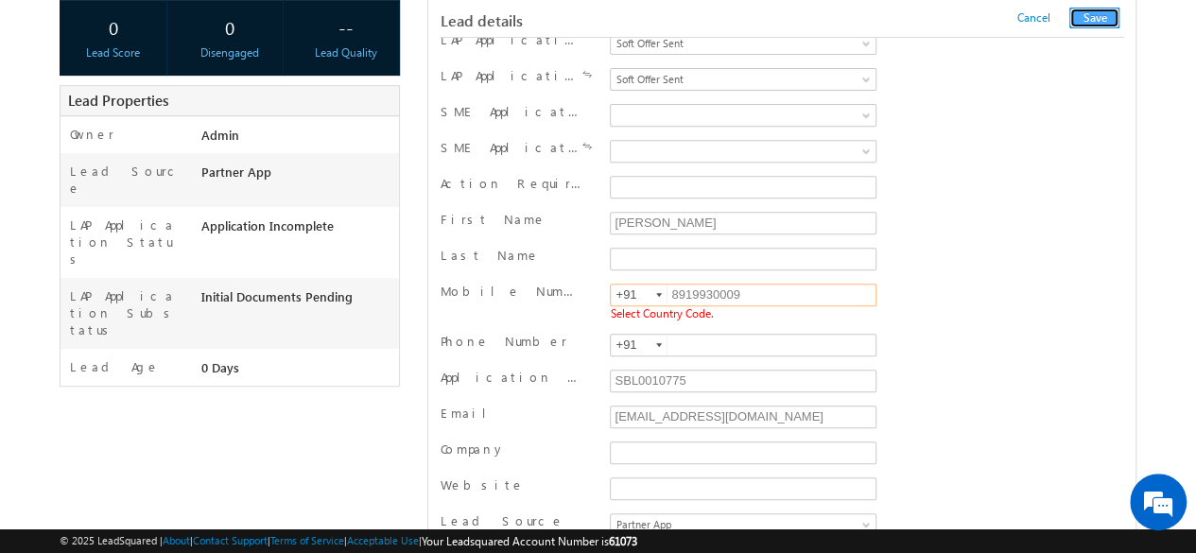
click at [1108, 18] on button "Save" at bounding box center [1094, 18] width 50 height 21
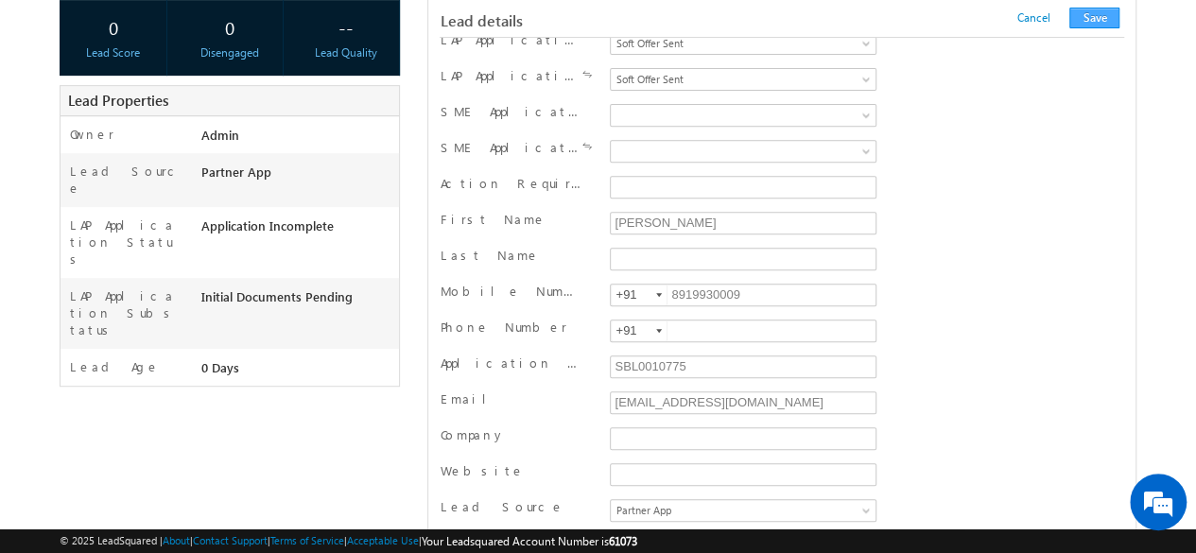
scroll to position [1895, 0]
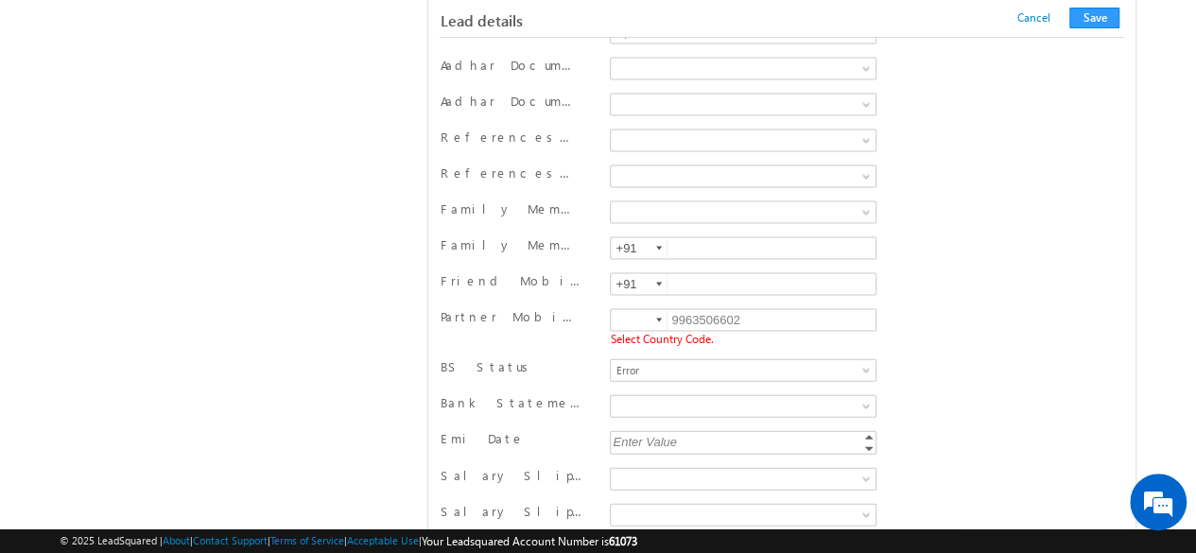
click at [656, 319] on div at bounding box center [659, 321] width 6 height 4
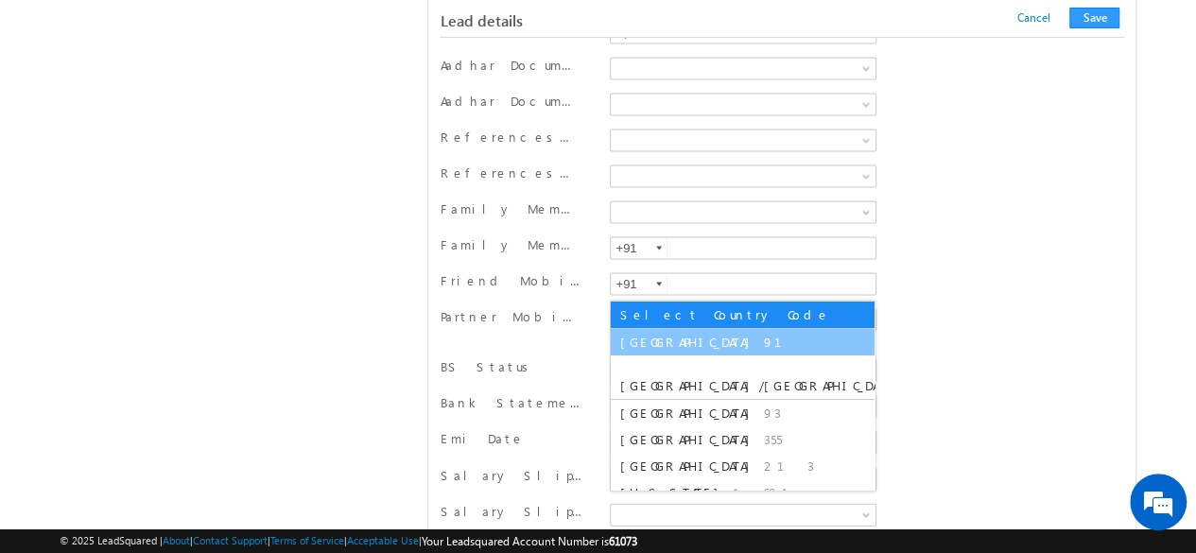
click at [650, 342] on li "India 91" at bounding box center [743, 342] width 264 height 26
type input "+91"
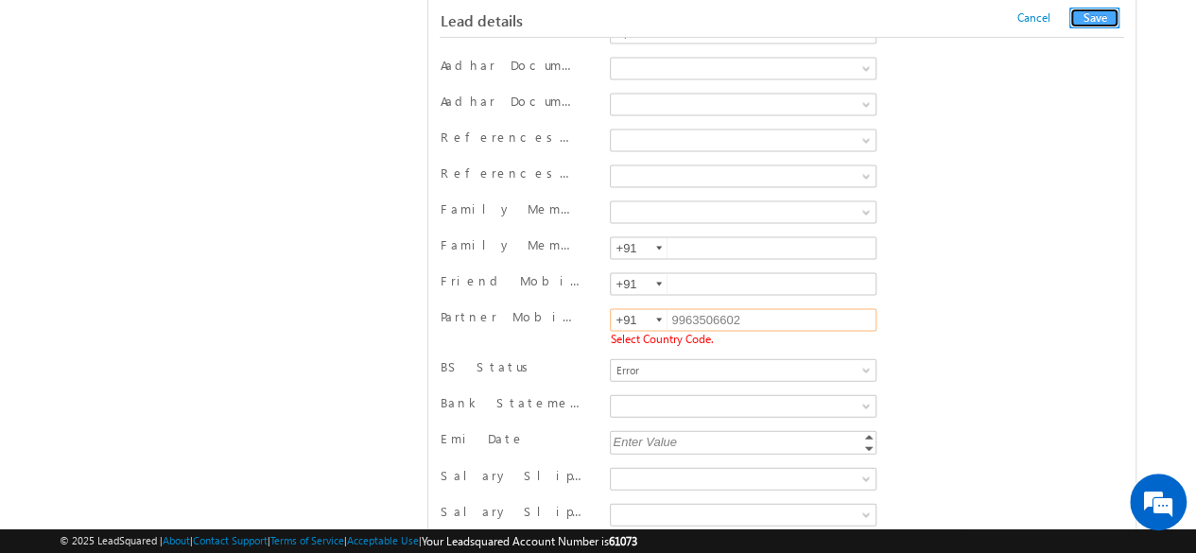
click at [1091, 24] on button "Save" at bounding box center [1094, 18] width 50 height 21
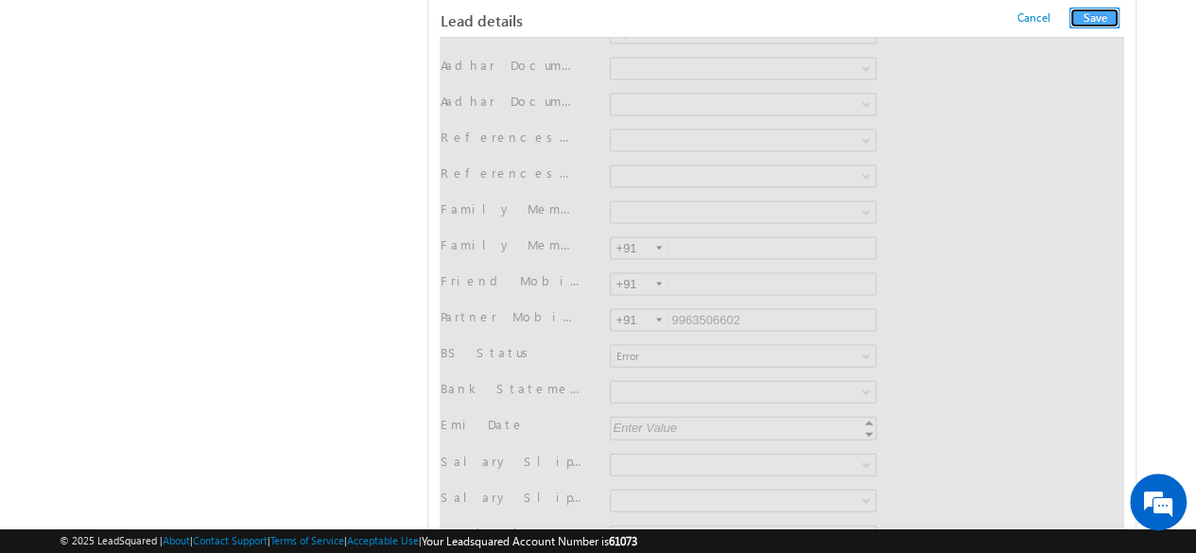
scroll to position [0, 0]
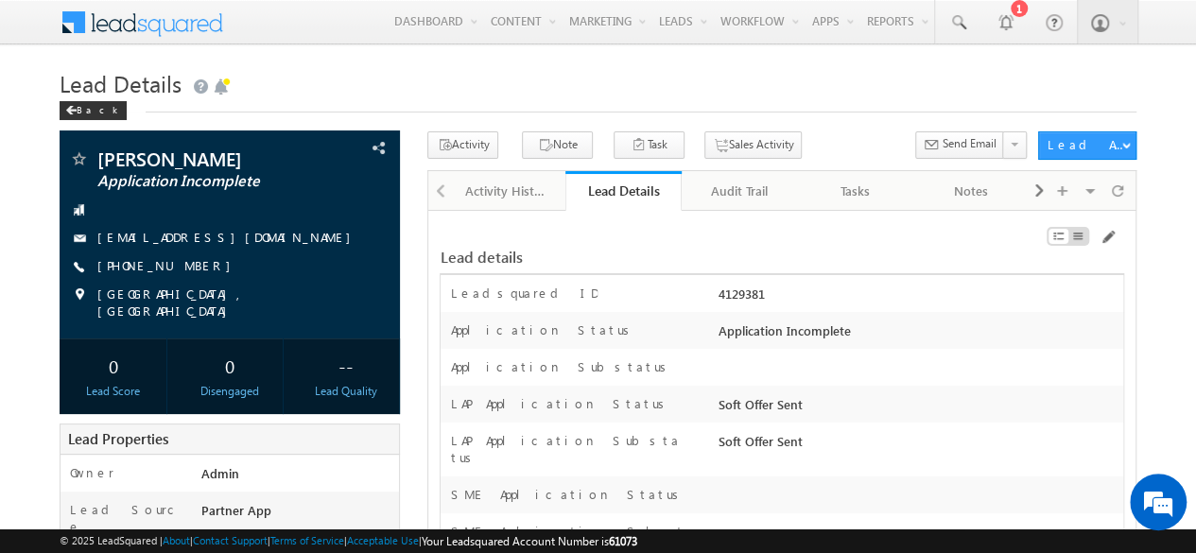
click at [653, 244] on div "Lead details" at bounding box center [782, 248] width 684 height 36
click at [726, 177] on link "Audit Trail" at bounding box center [740, 191] width 116 height 40
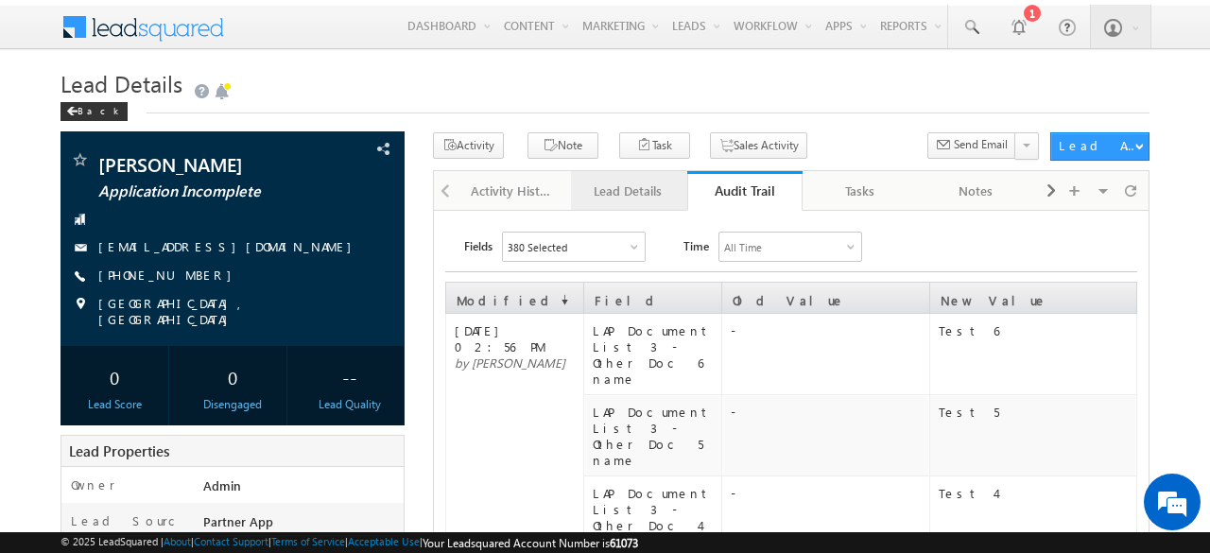
click at [627, 190] on div "Lead Details" at bounding box center [628, 191] width 84 height 23
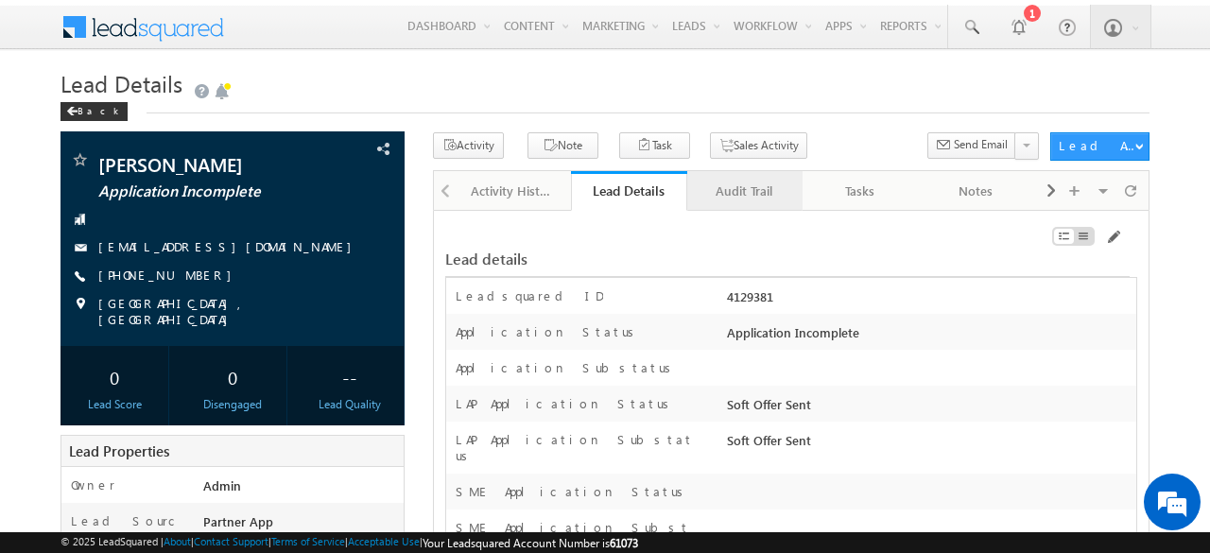
click at [757, 192] on div "Audit Trail" at bounding box center [745, 191] width 84 height 23
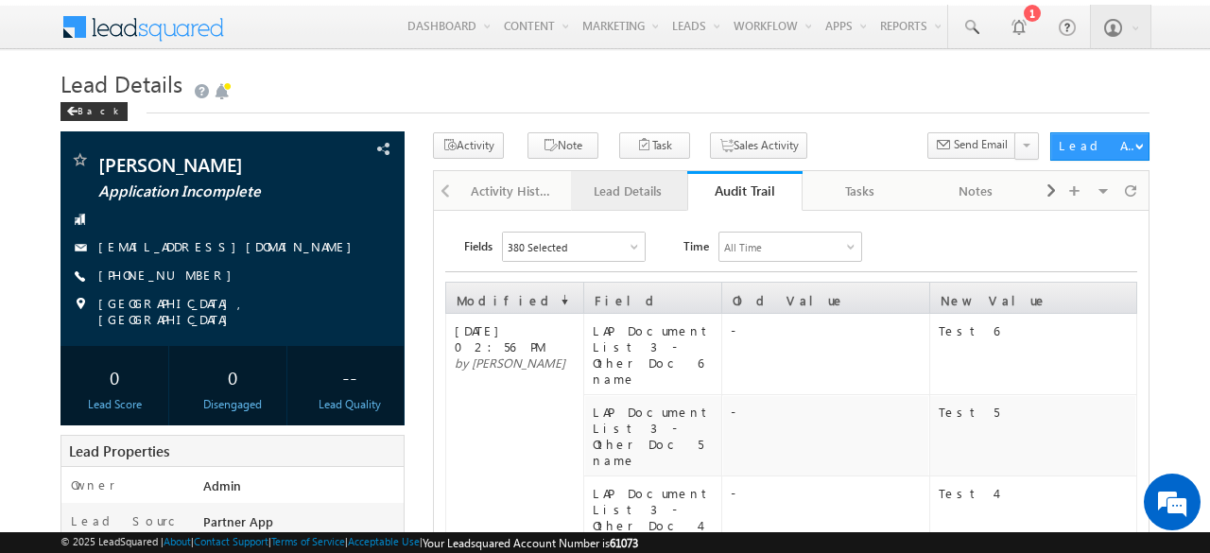
click at [665, 186] on div "Lead Details" at bounding box center [628, 191] width 84 height 23
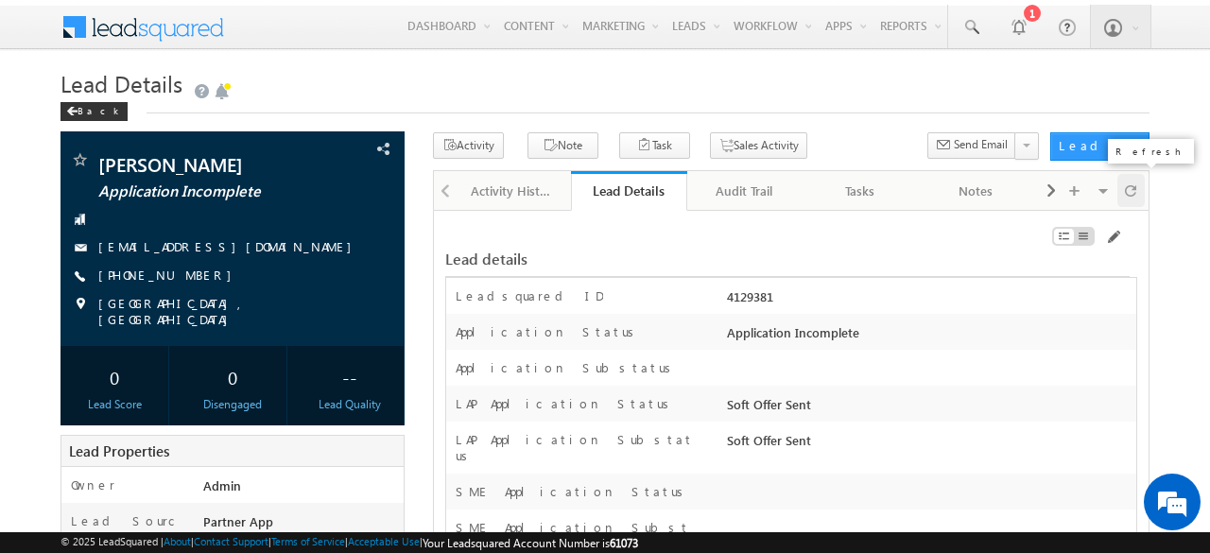
click at [1137, 193] on div at bounding box center [1132, 190] width 28 height 33
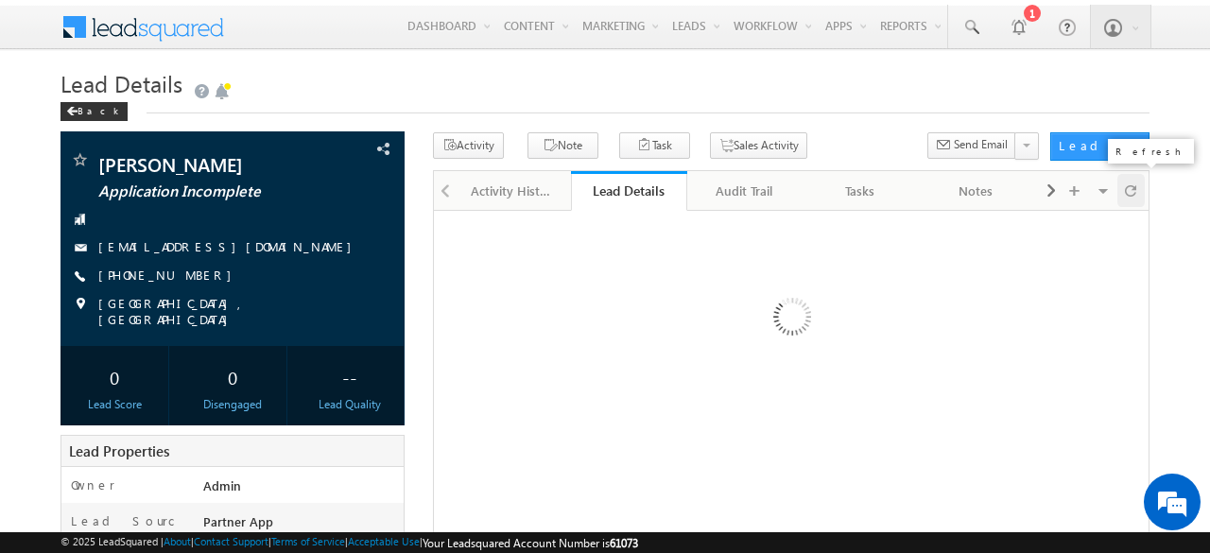
click at [1137, 193] on div at bounding box center [1132, 190] width 28 height 33
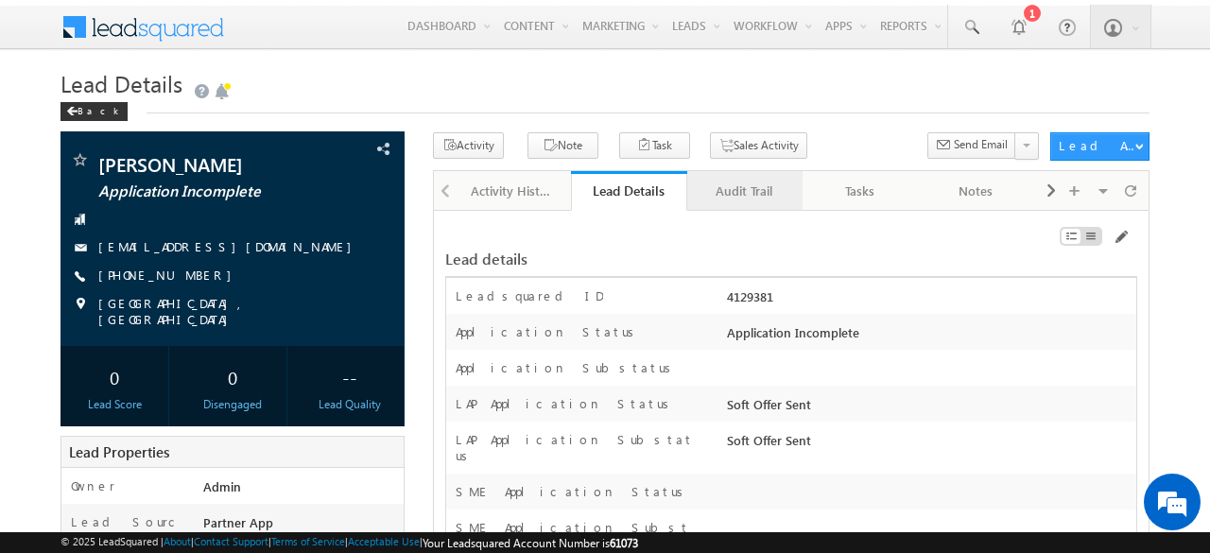
click at [719, 177] on link "Audit Trail" at bounding box center [745, 191] width 116 height 40
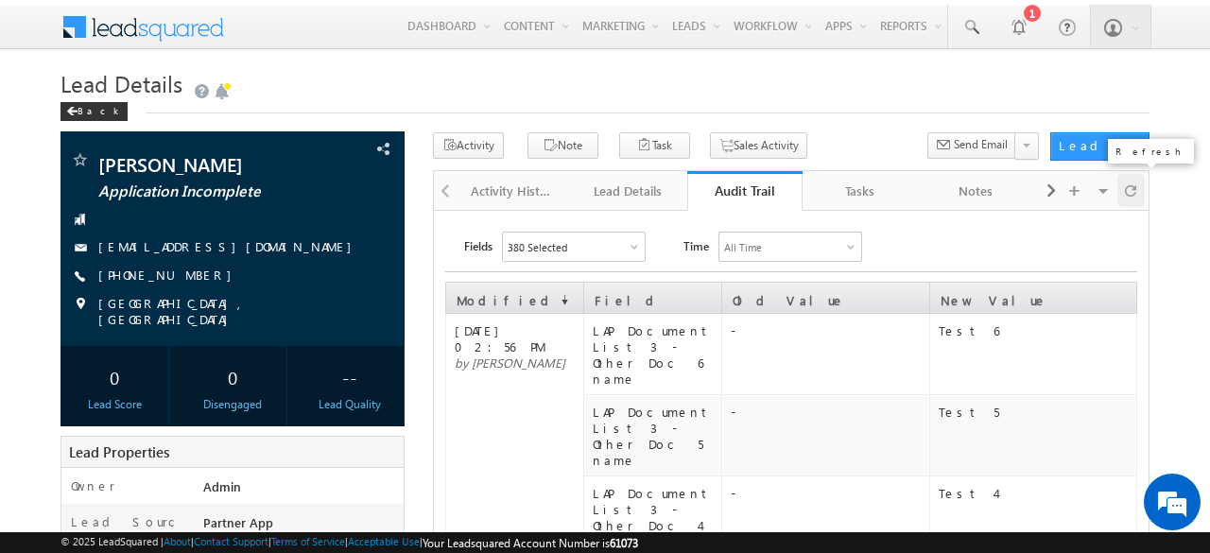
click at [1142, 195] on div at bounding box center [1132, 190] width 28 height 33
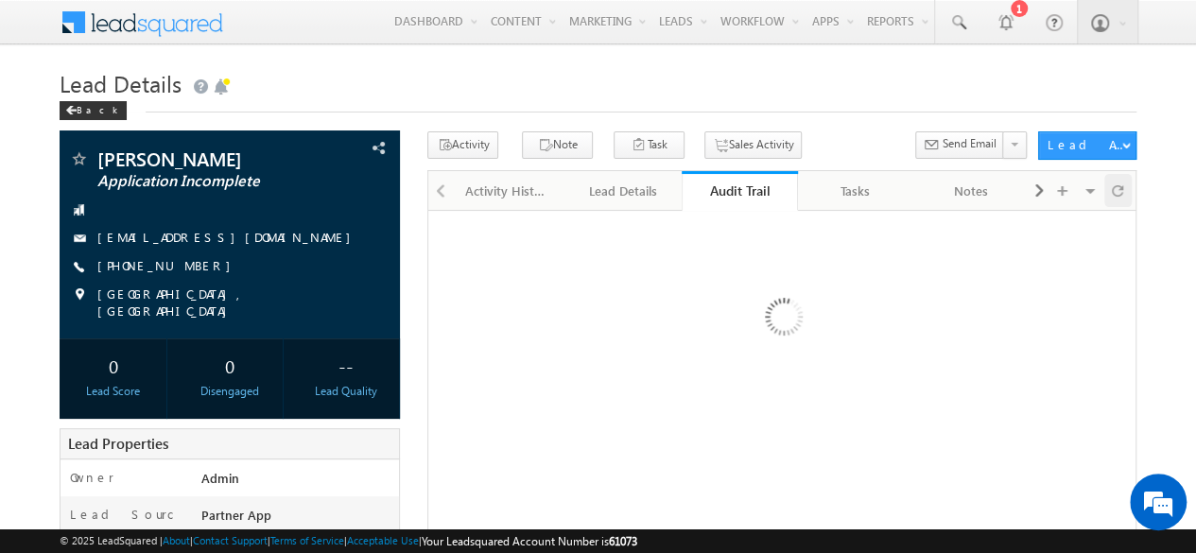
click at [1142, 195] on body "Menu [PERSON_NAME] panda manis [DOMAIN_NAME] nda@w erize .com Money On Click" at bounding box center [598, 488] width 1196 height 977
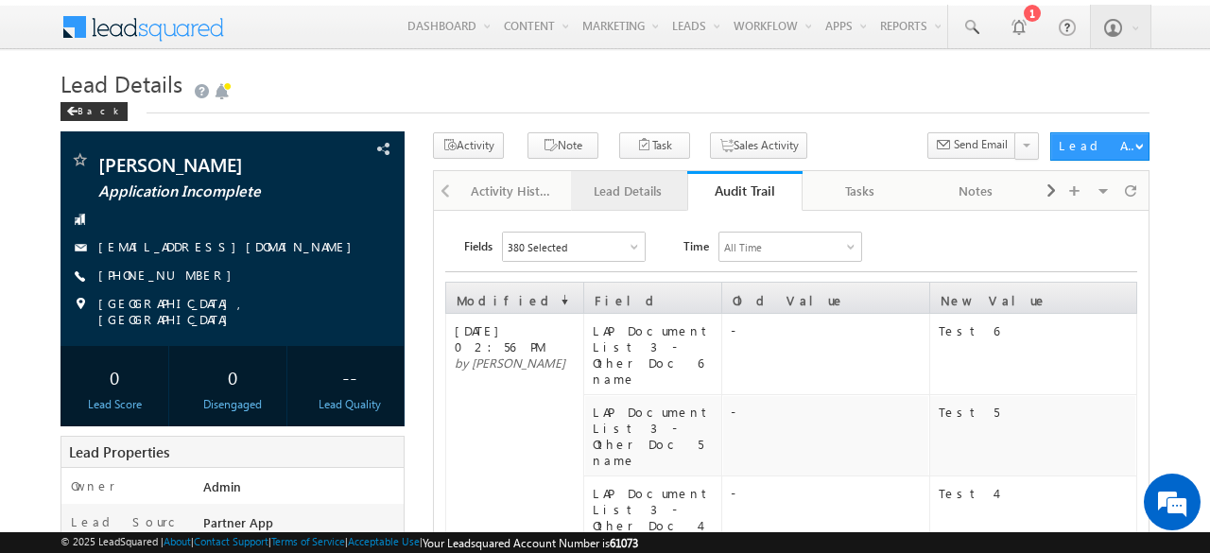
click at [656, 202] on link "Lead Details" at bounding box center [629, 191] width 116 height 40
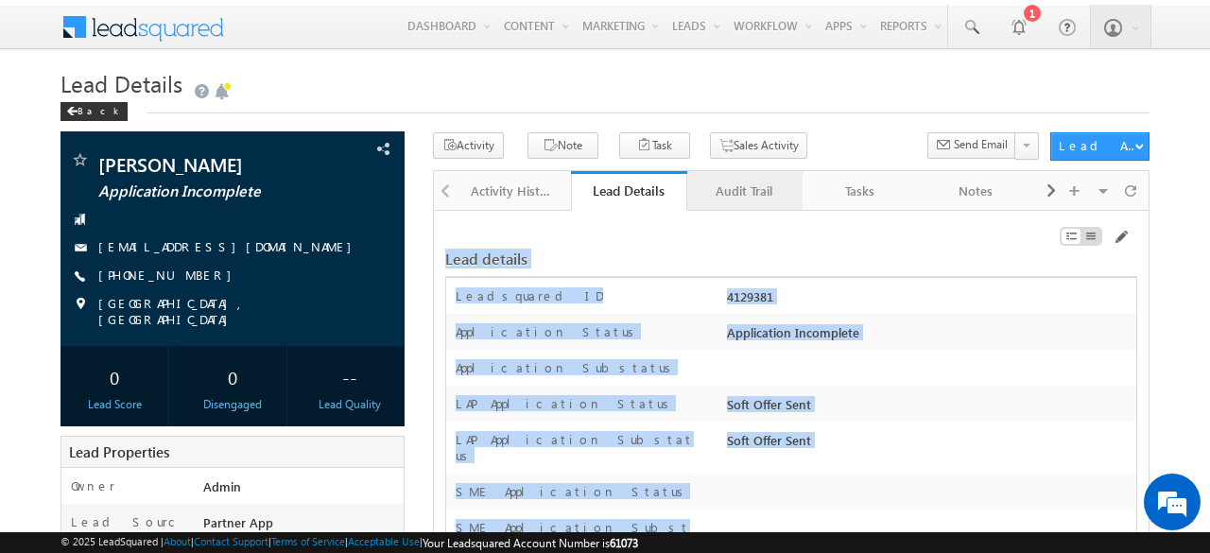
click at [749, 182] on div "Audit Trail" at bounding box center [745, 191] width 84 height 23
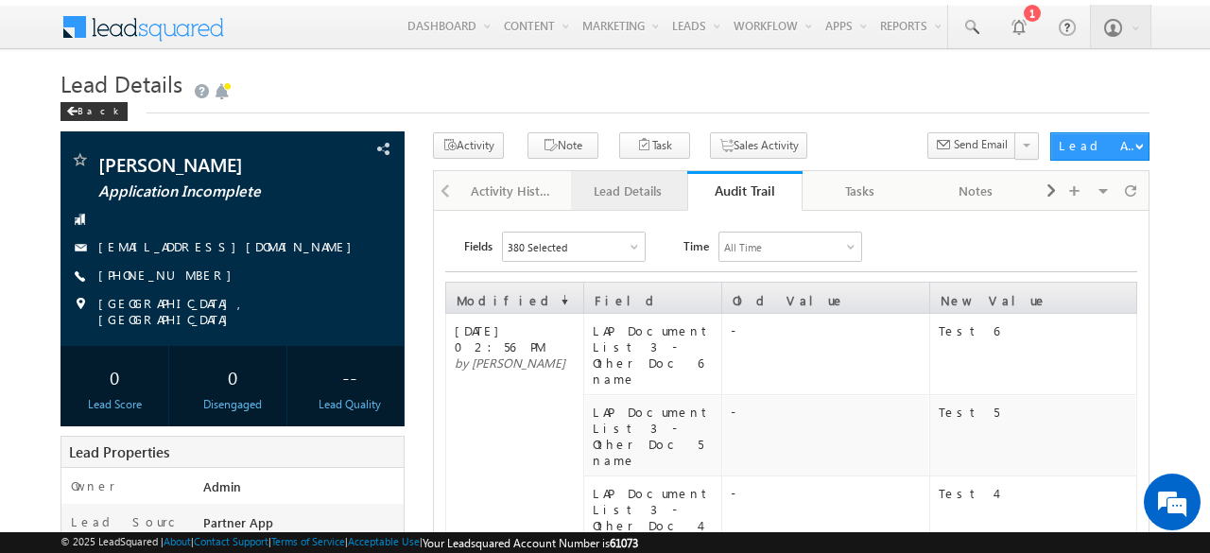
click at [605, 197] on div "Lead Details" at bounding box center [628, 191] width 84 height 23
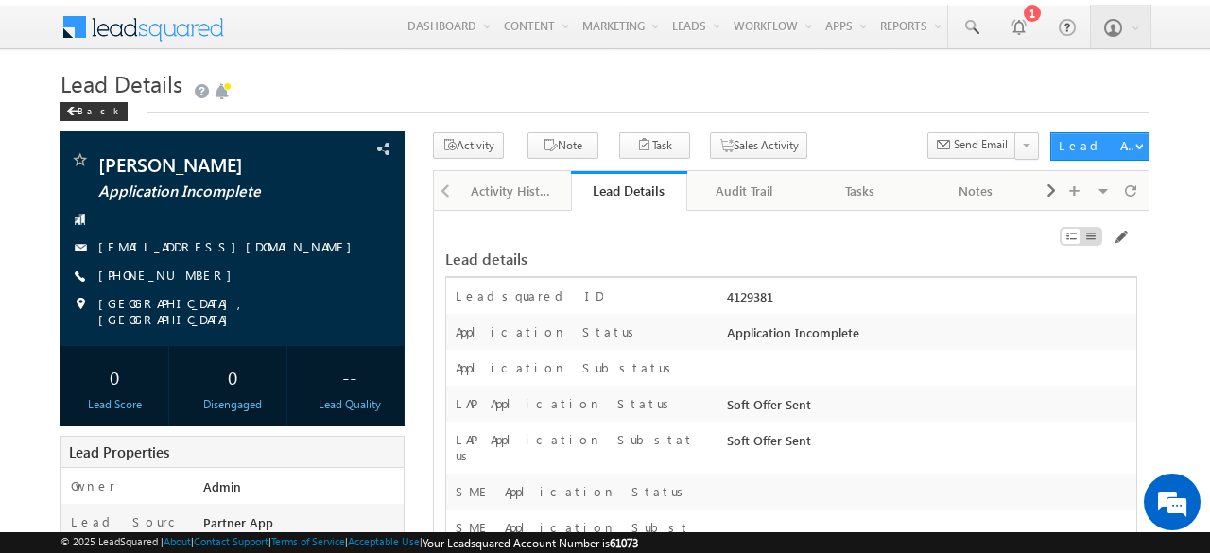
click at [460, 83] on h1 "Lead Details" at bounding box center [605, 84] width 1089 height 33
click at [1123, 188] on div at bounding box center [1132, 190] width 28 height 33
click at [746, 196] on div "Audit Trail" at bounding box center [745, 191] width 84 height 23
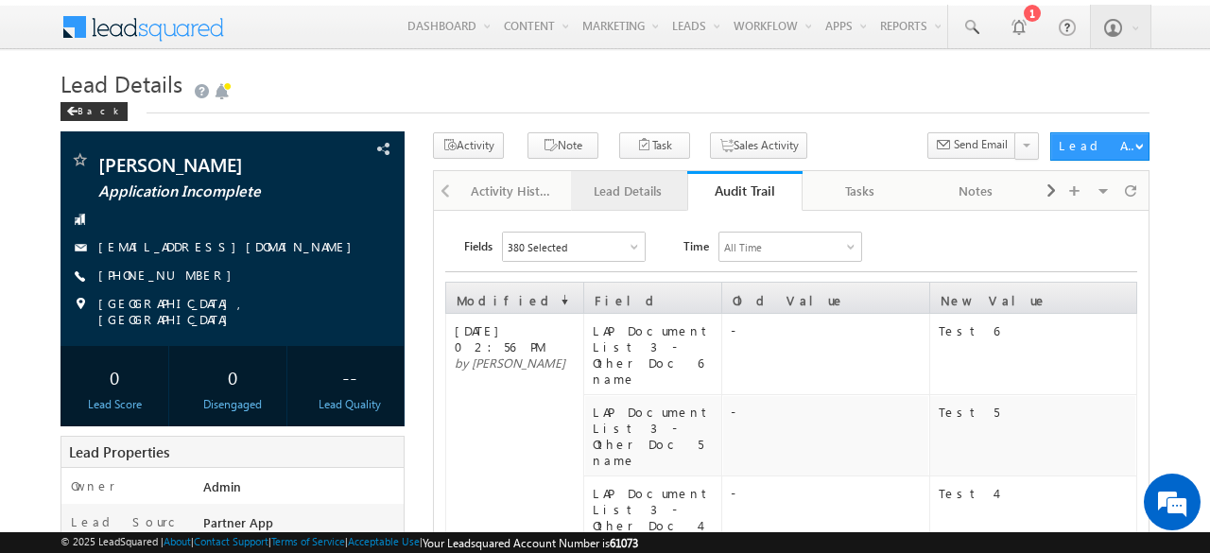
click at [641, 183] on div "Lead Details" at bounding box center [628, 191] width 84 height 23
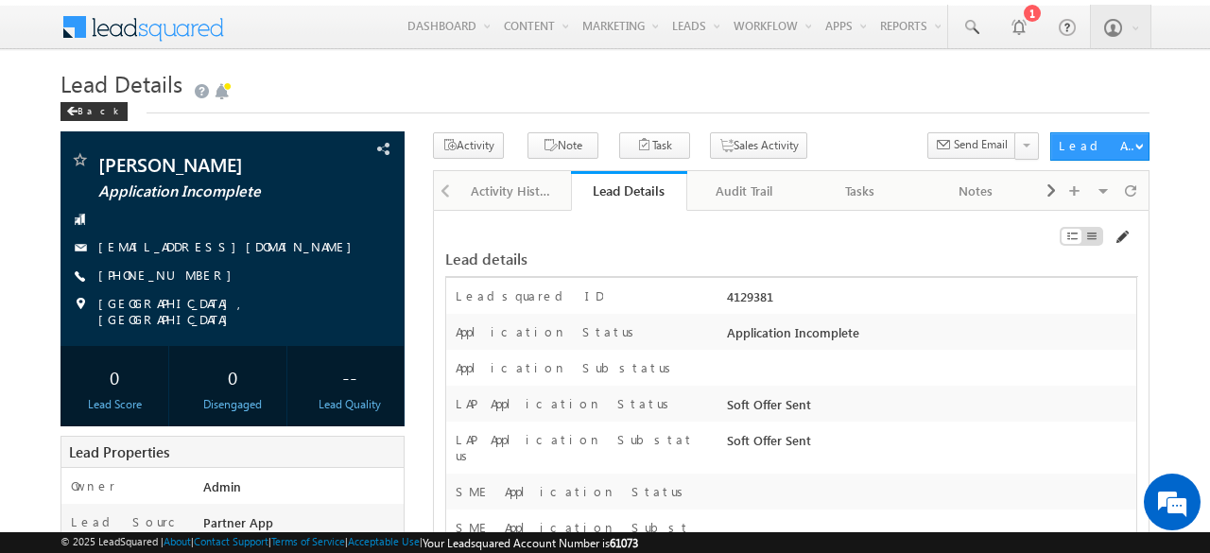
click at [1126, 238] on span at bounding box center [1121, 237] width 15 height 15
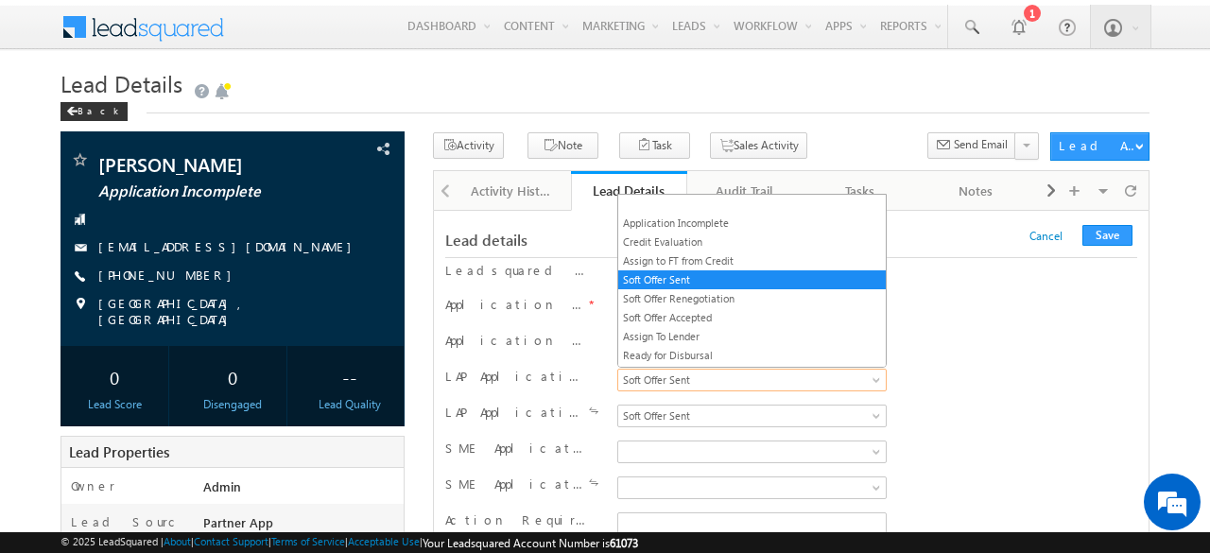
click at [747, 381] on span "Soft Offer Sent" at bounding box center [748, 380] width 261 height 17
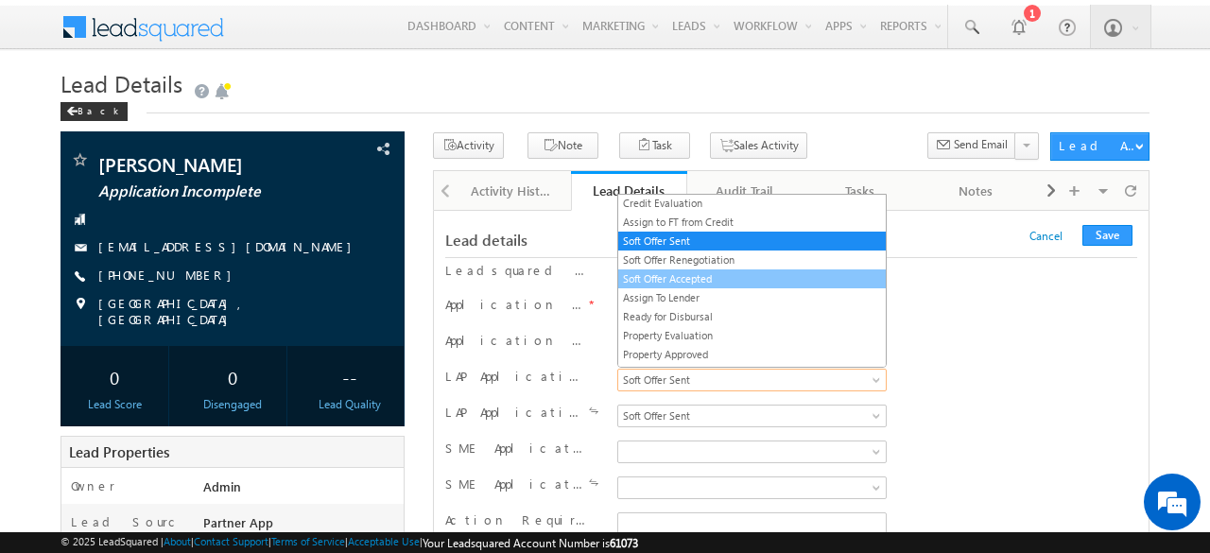
scroll to position [56, 0]
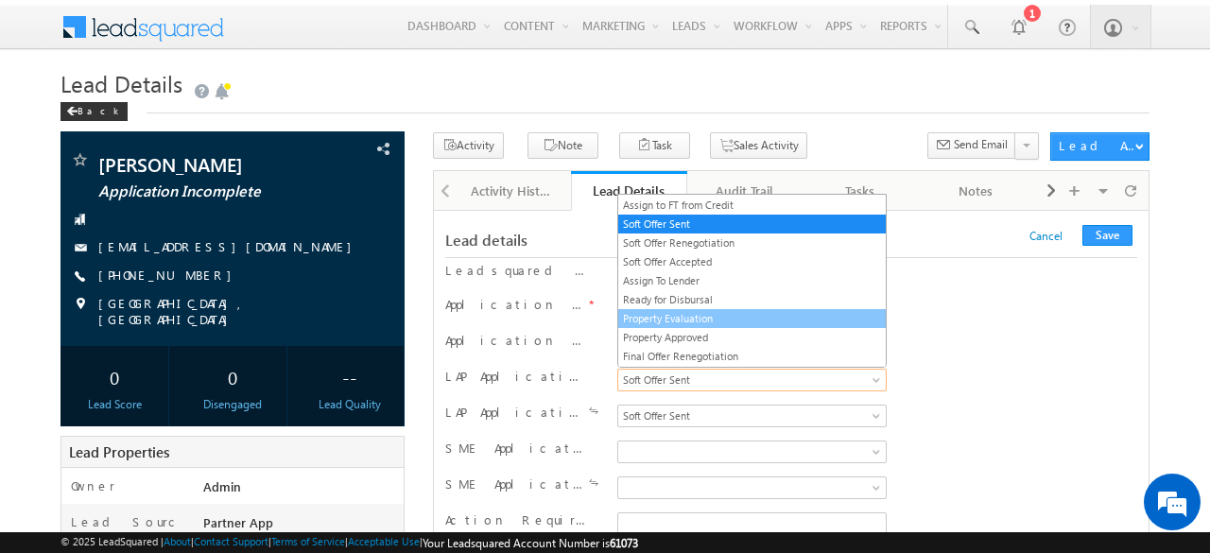
click at [670, 312] on link "Property Evaluation" at bounding box center [752, 318] width 269 height 17
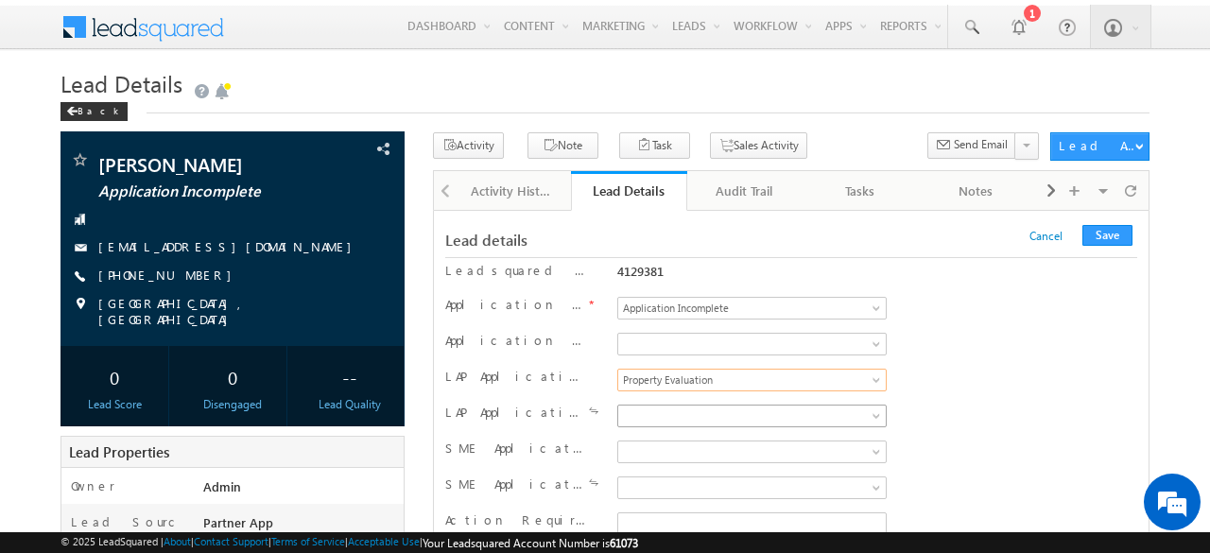
click at [668, 413] on span at bounding box center [748, 416] width 261 height 17
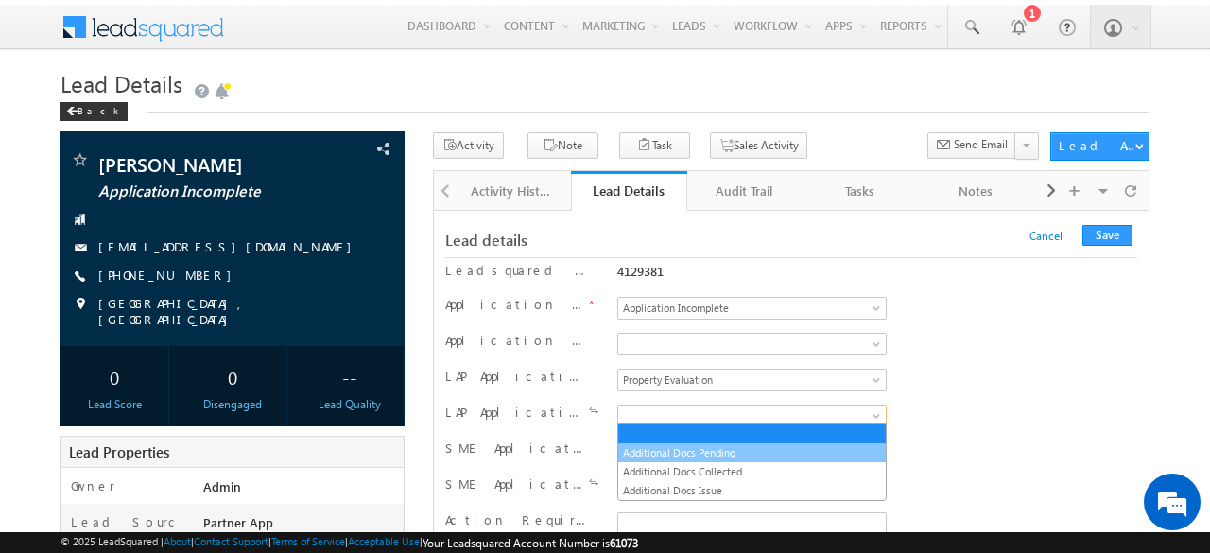
click at [671, 458] on link "Additional Docs Pending" at bounding box center [752, 452] width 269 height 17
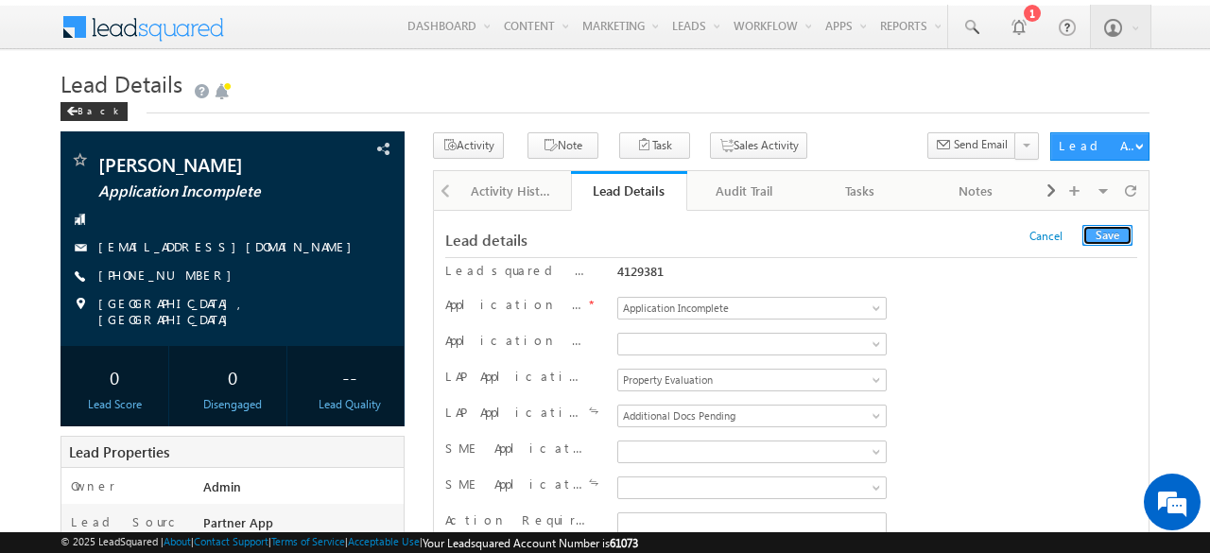
click at [1111, 234] on button "Save" at bounding box center [1108, 235] width 50 height 21
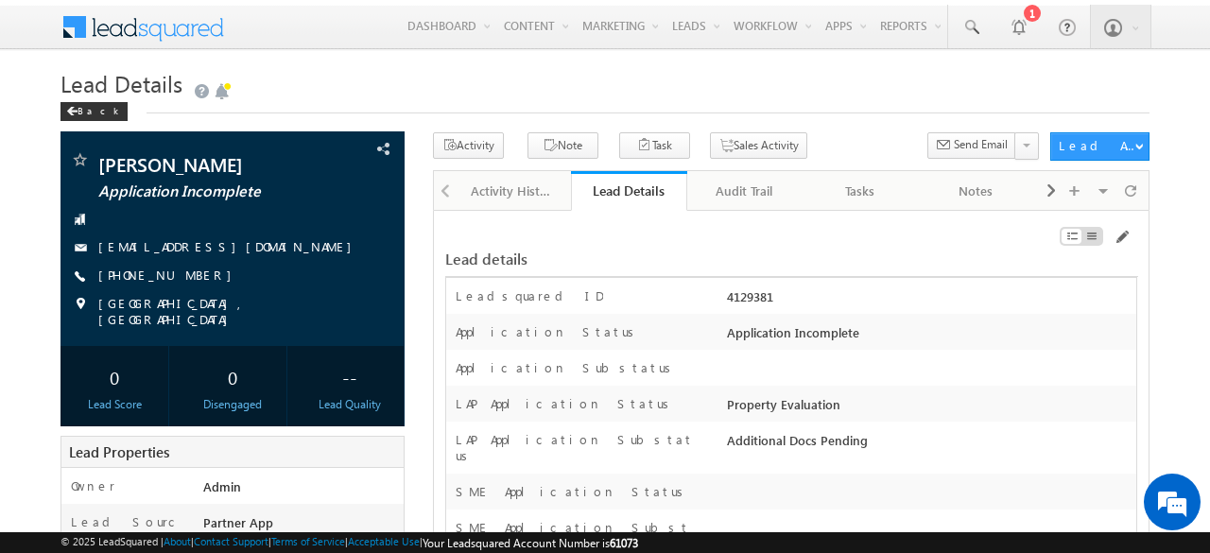
scroll to position [38, 0]
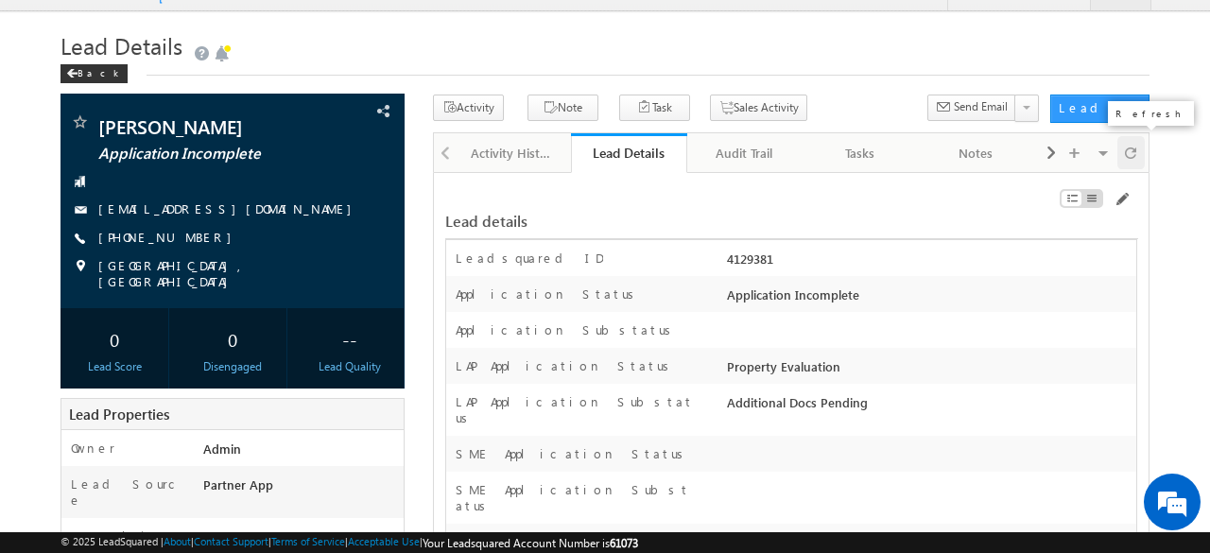
click at [1138, 155] on div at bounding box center [1132, 152] width 28 height 33
